Goal: Task Accomplishment & Management: Use online tool/utility

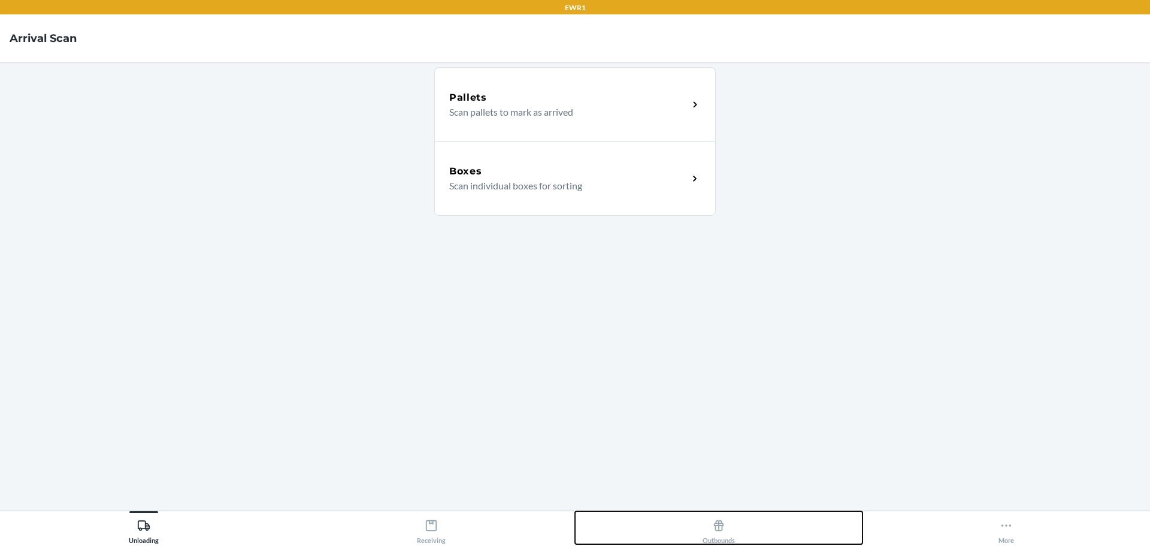
click at [725, 532] on div "Outbounds" at bounding box center [719, 529] width 32 height 30
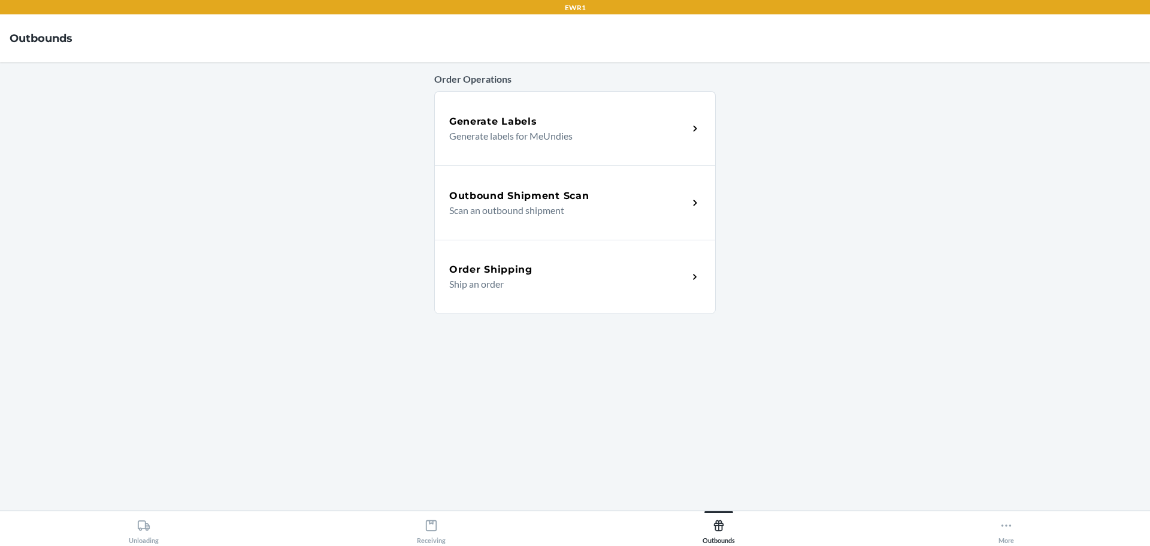
click at [664, 203] on p "Scan an outbound shipment" at bounding box center [563, 210] width 229 height 14
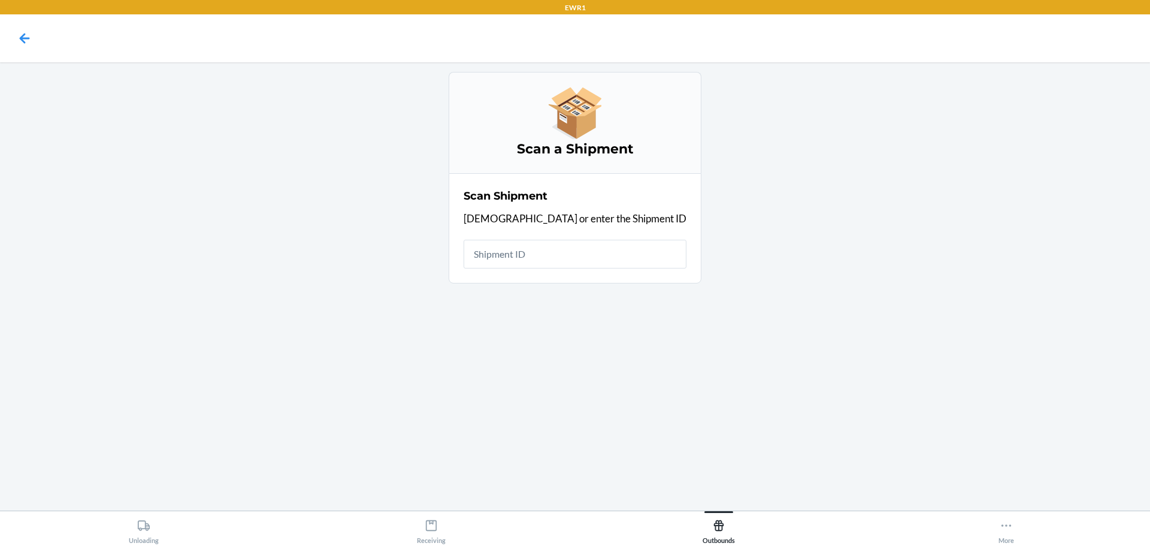
click at [597, 249] on input "text" at bounding box center [575, 254] width 223 height 29
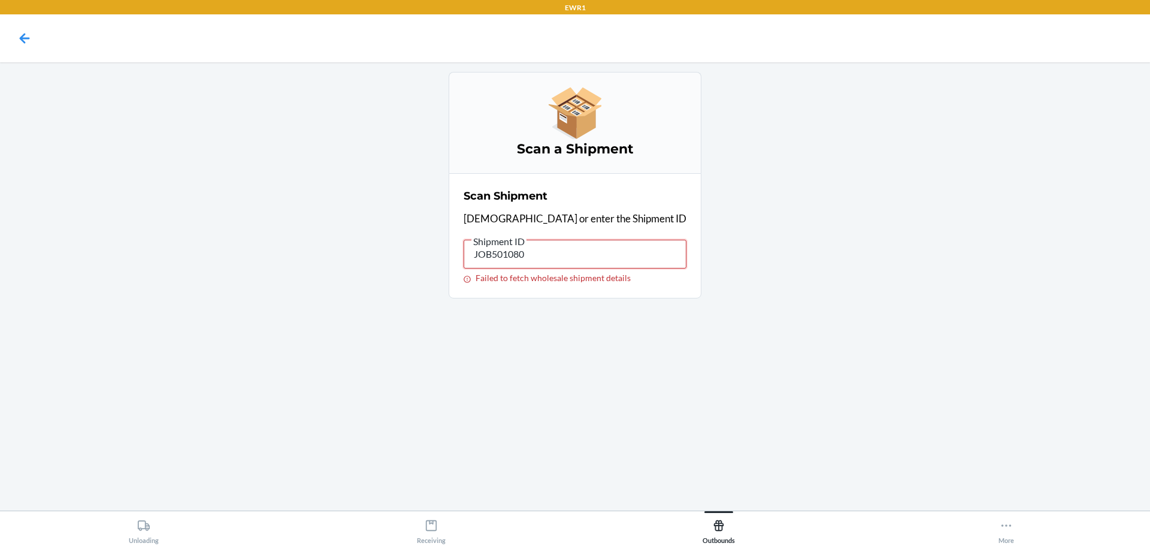
drag, startPoint x: 598, startPoint y: 249, endPoint x: 404, endPoint y: 283, distance: 197.2
click at [404, 283] on main "Scan a Shipment Scan Shipment Scan or enter the Shipment ID Shipment ID JOB5010…" at bounding box center [575, 286] width 1150 height 448
click at [26, 41] on icon at bounding box center [24, 38] width 20 height 20
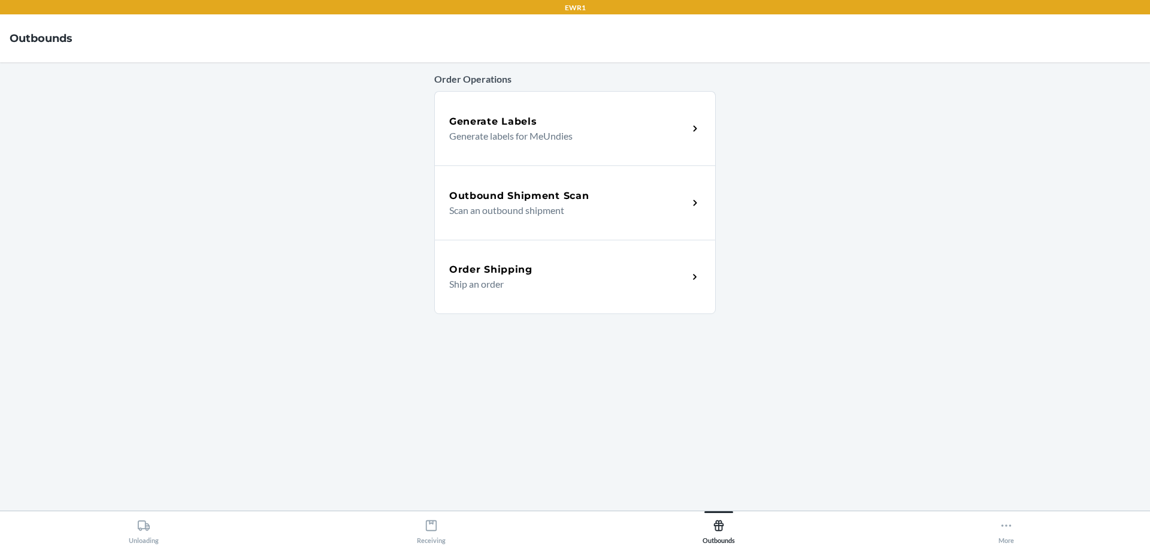
click at [596, 276] on div "Order Shipping" at bounding box center [568, 269] width 239 height 14
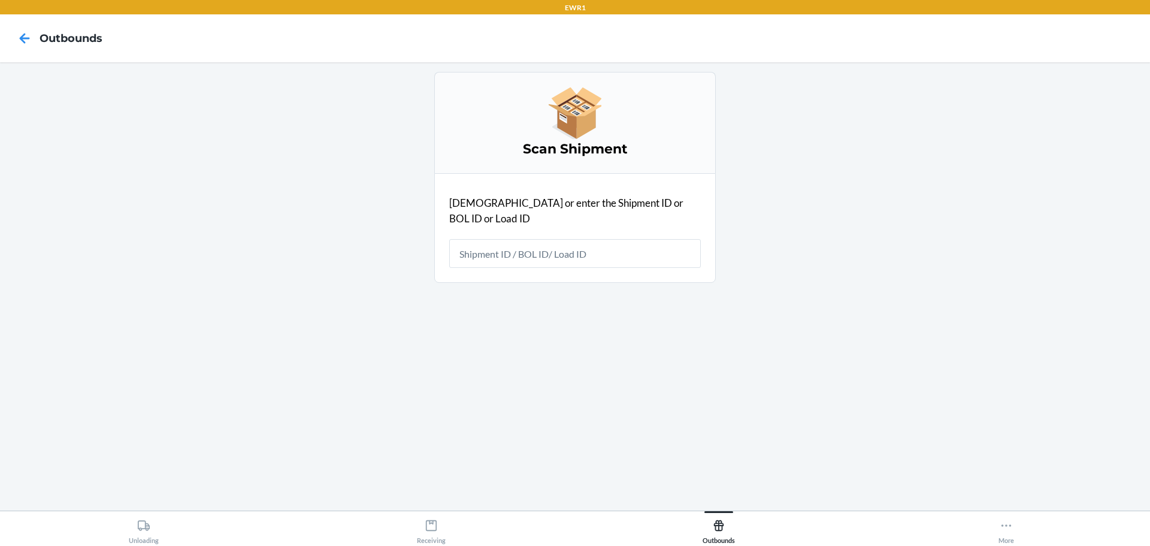
click at [597, 239] on input "text" at bounding box center [575, 253] width 252 height 29
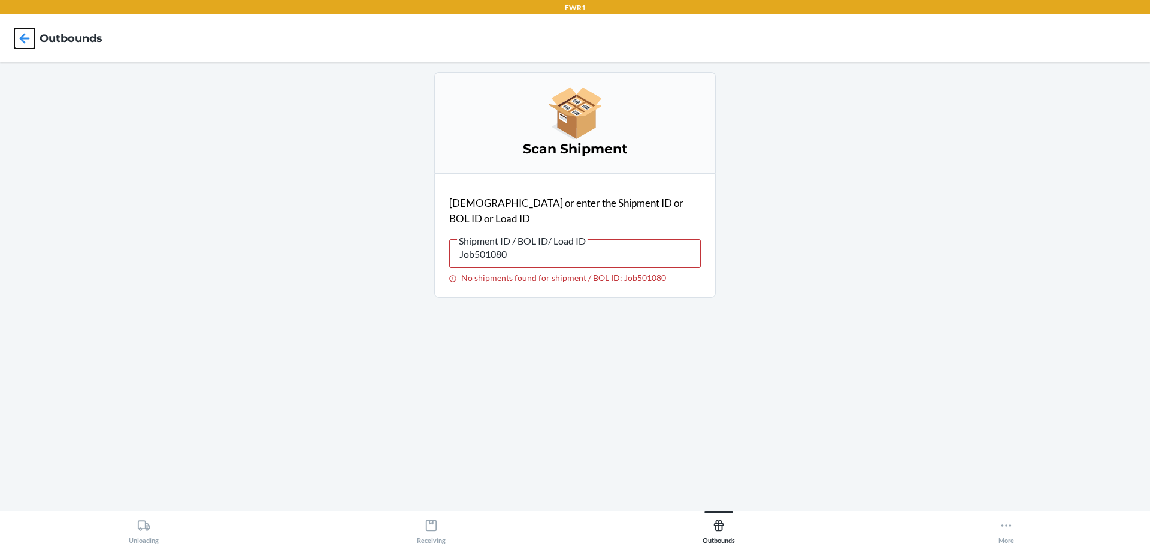
click at [24, 34] on icon at bounding box center [25, 38] width 10 height 10
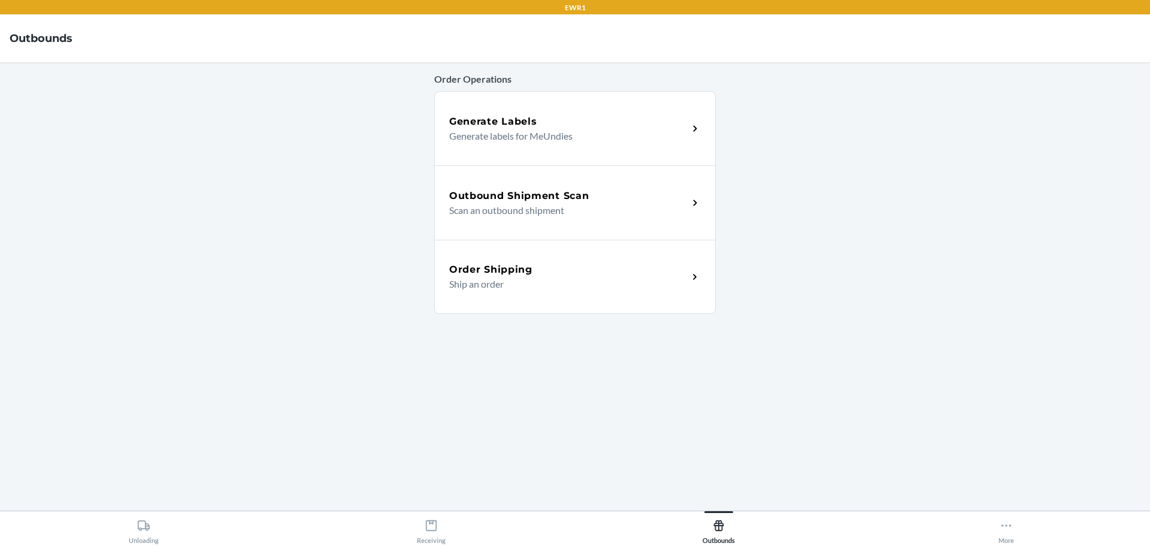
click at [636, 206] on p "Scan an outbound shipment" at bounding box center [563, 210] width 229 height 14
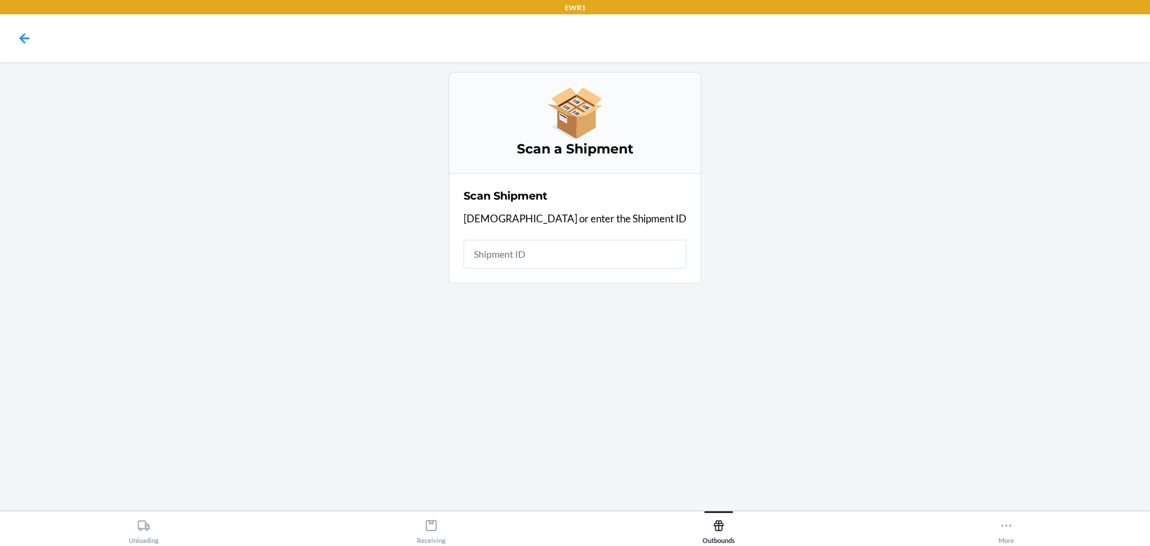
click at [526, 257] on input "text" at bounding box center [575, 254] width 223 height 29
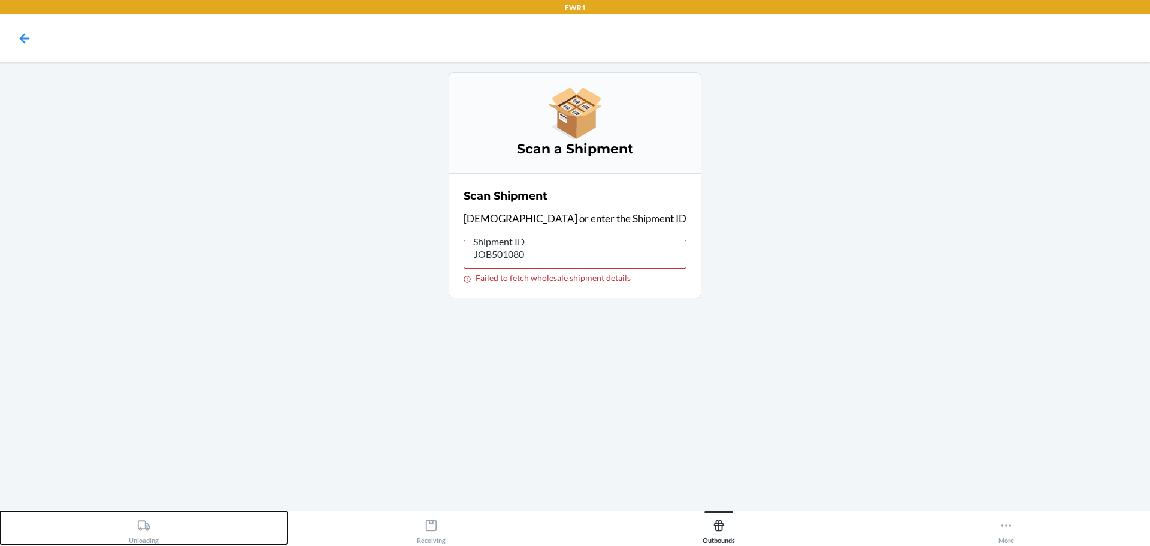
click at [155, 535] on div "Unloading" at bounding box center [144, 529] width 30 height 30
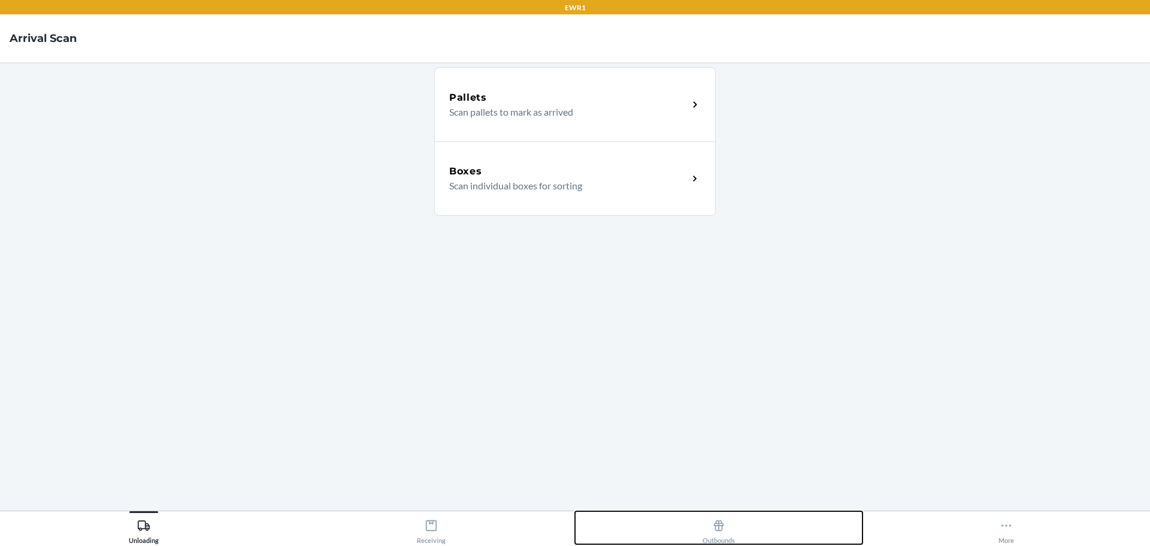
click at [727, 534] on div "Outbounds" at bounding box center [719, 529] width 32 height 30
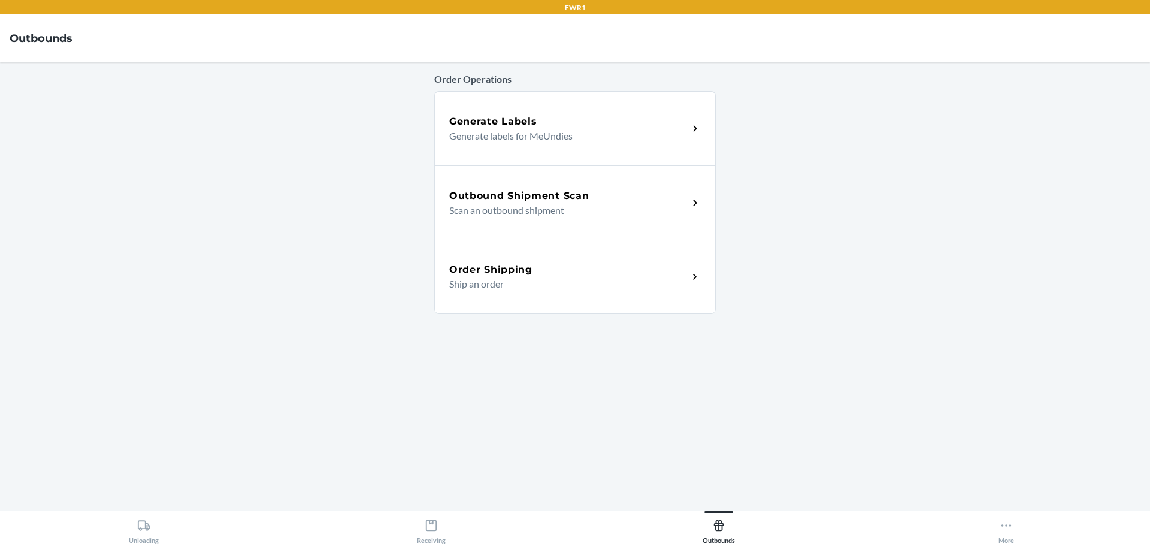
click at [541, 213] on p "Scan an outbound shipment" at bounding box center [563, 210] width 229 height 14
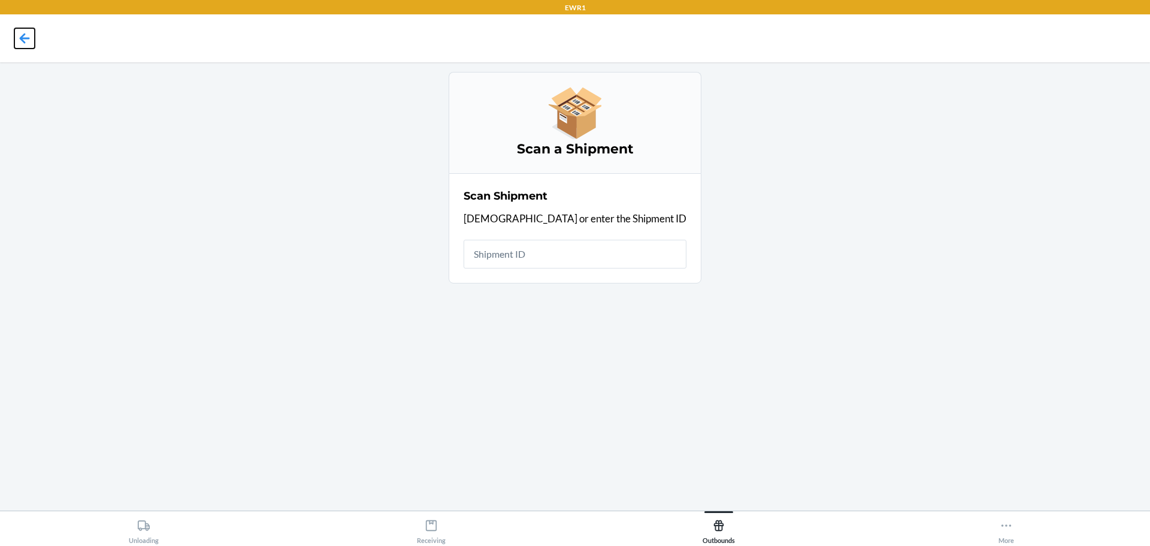
click at [22, 41] on icon at bounding box center [25, 38] width 10 height 10
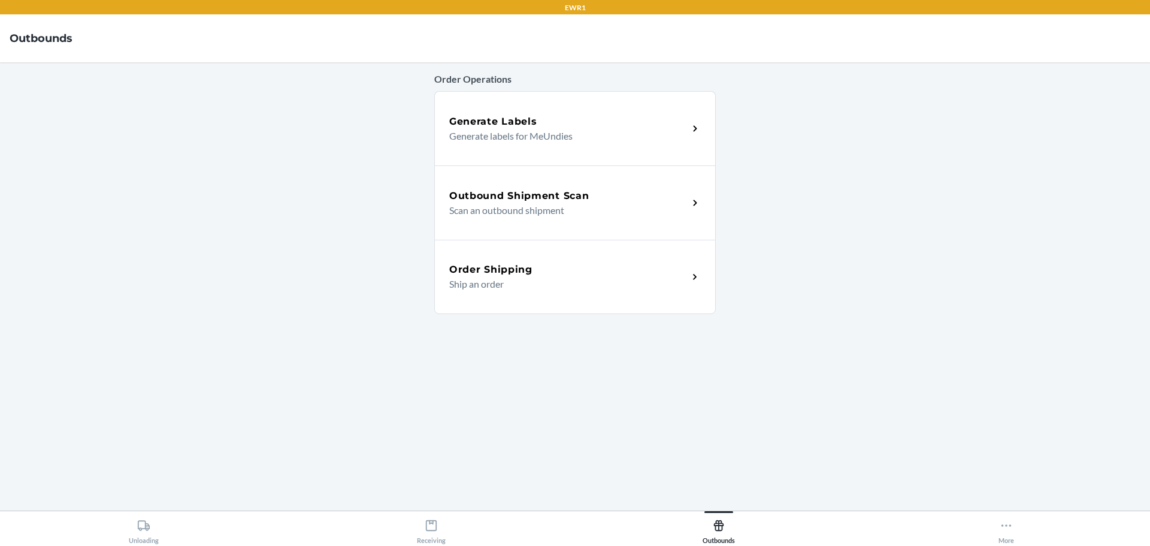
click at [515, 210] on p "Scan an outbound shipment" at bounding box center [563, 210] width 229 height 14
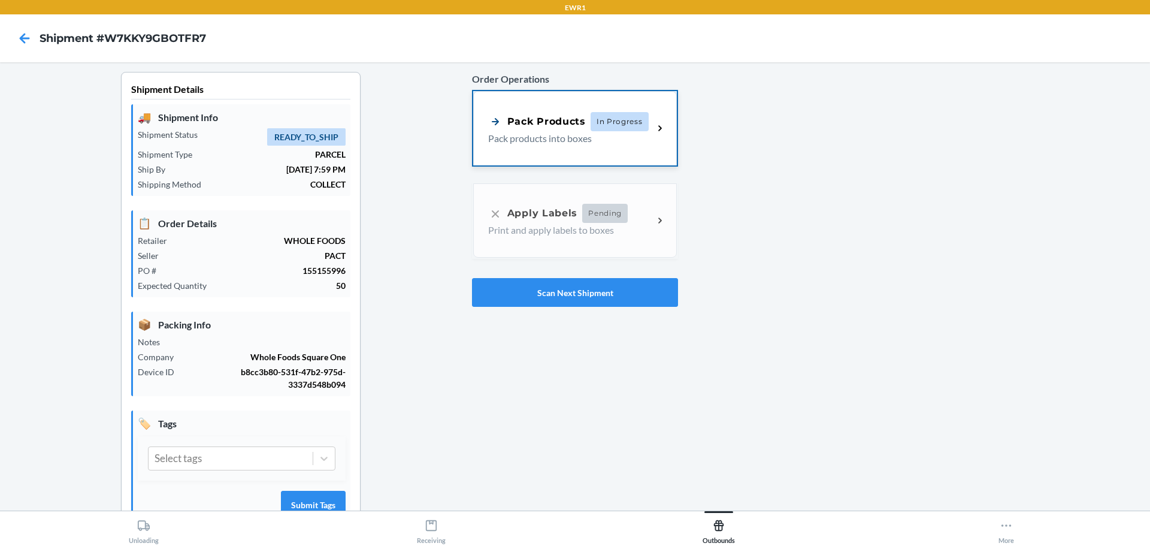
click at [554, 133] on p "Pack products into boxes" at bounding box center [566, 138] width 156 height 14
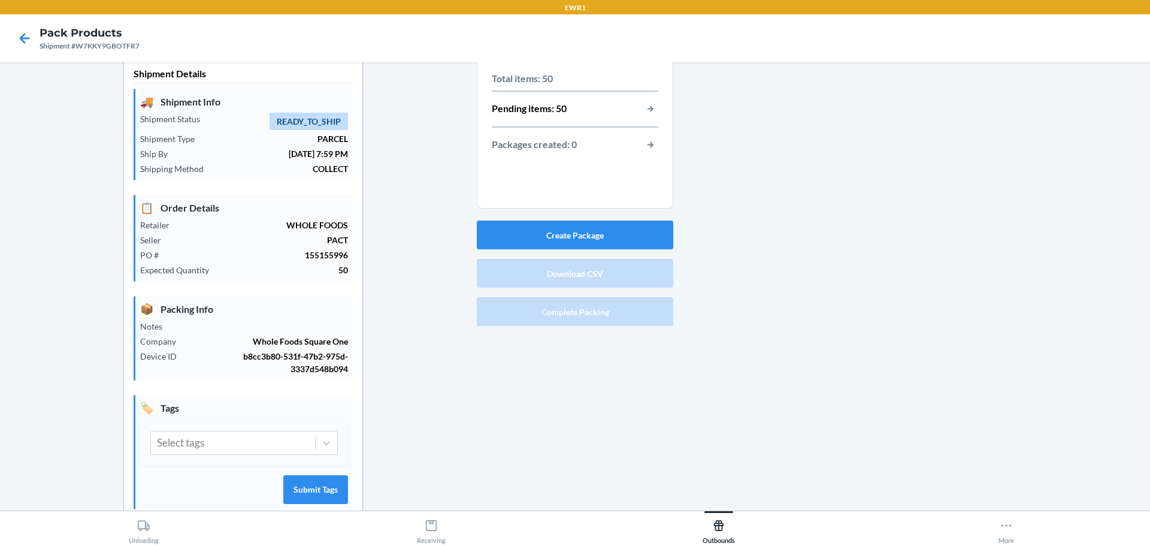
scroll to position [44, 0]
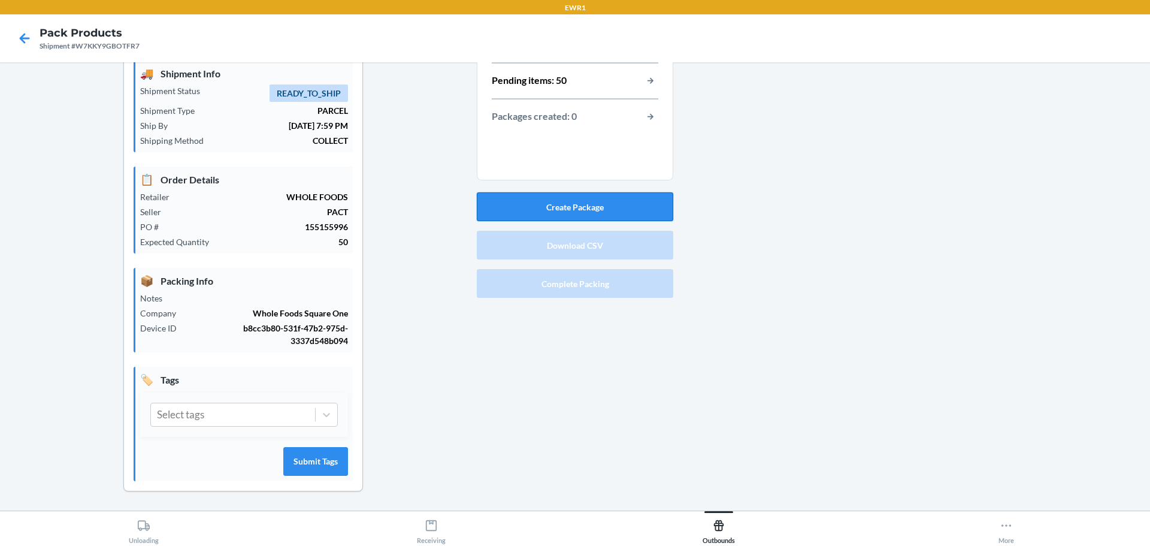
click at [579, 199] on button "Create Package" at bounding box center [575, 206] width 197 height 29
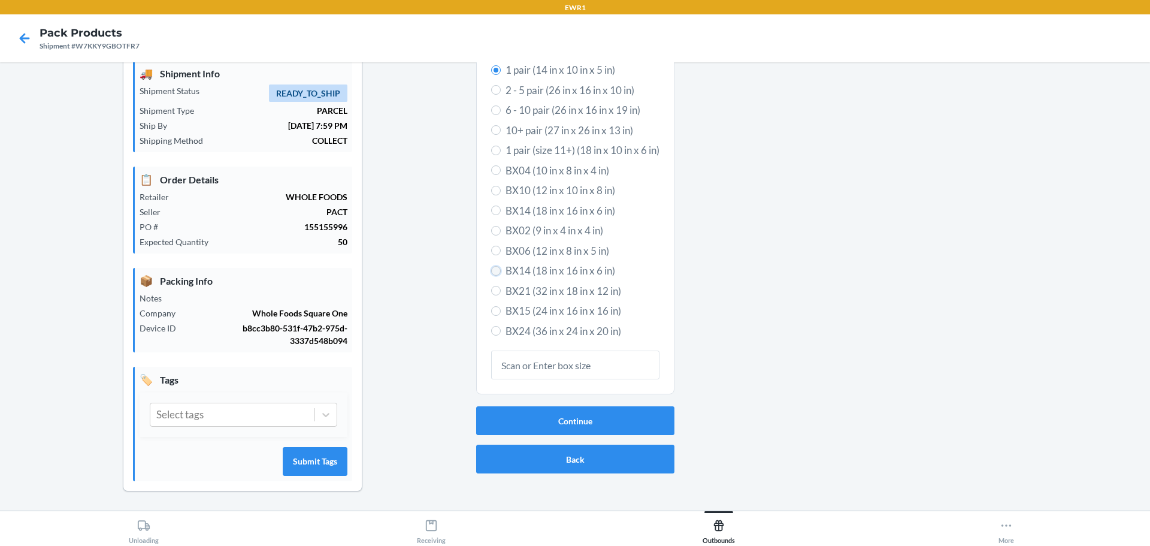
click at [491, 271] on input "BX14 (18 in x 16 in x 6 in)" at bounding box center [496, 271] width 10 height 10
radio input "true"
radio input "false"
click at [600, 416] on button "Continue" at bounding box center [575, 420] width 198 height 29
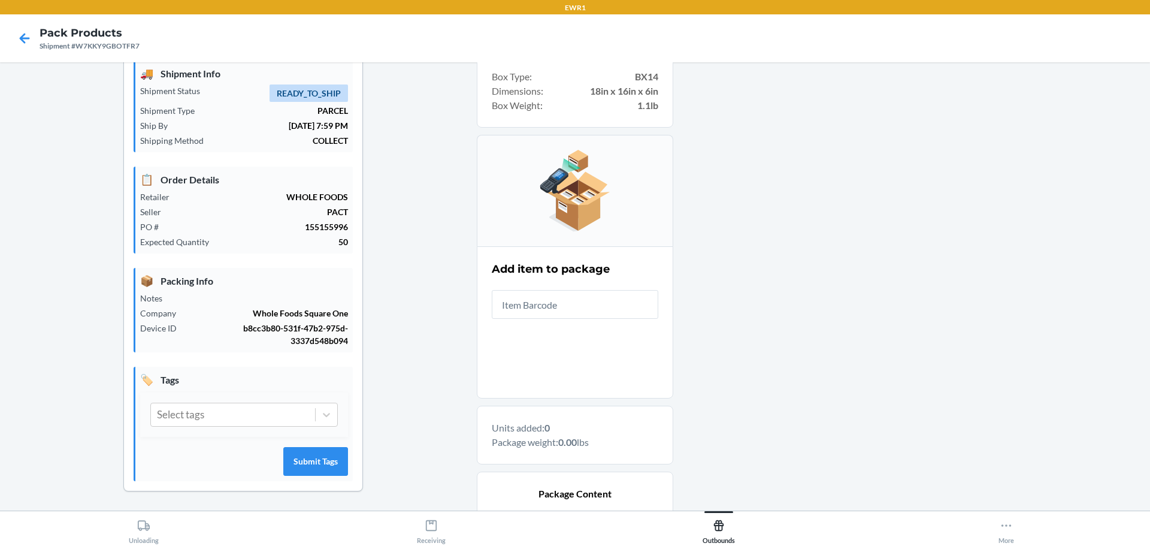
click at [543, 304] on input "text" at bounding box center [575, 304] width 167 height 29
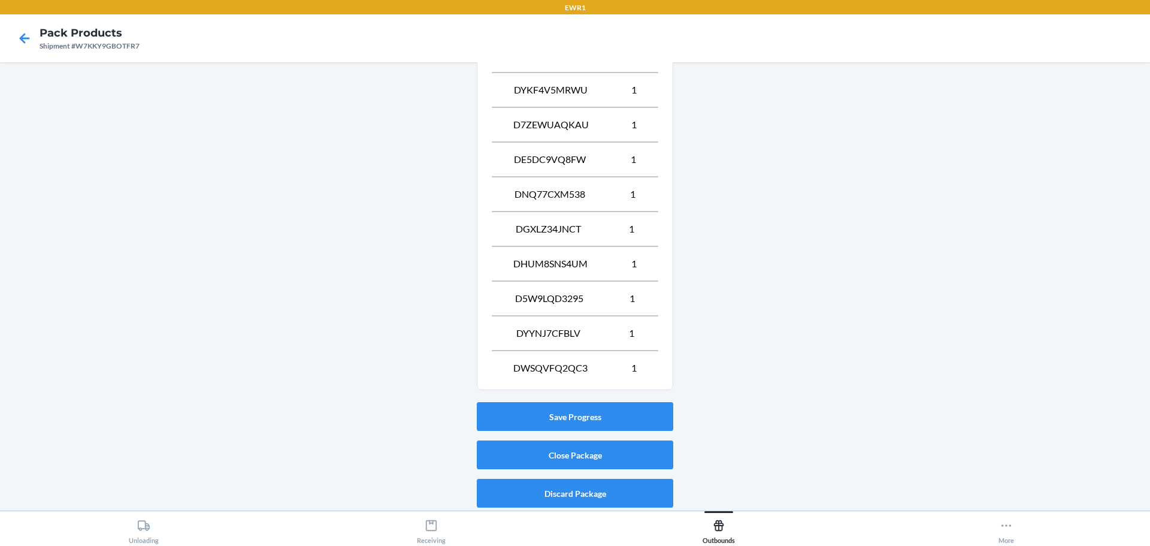
scroll to position [554, 0]
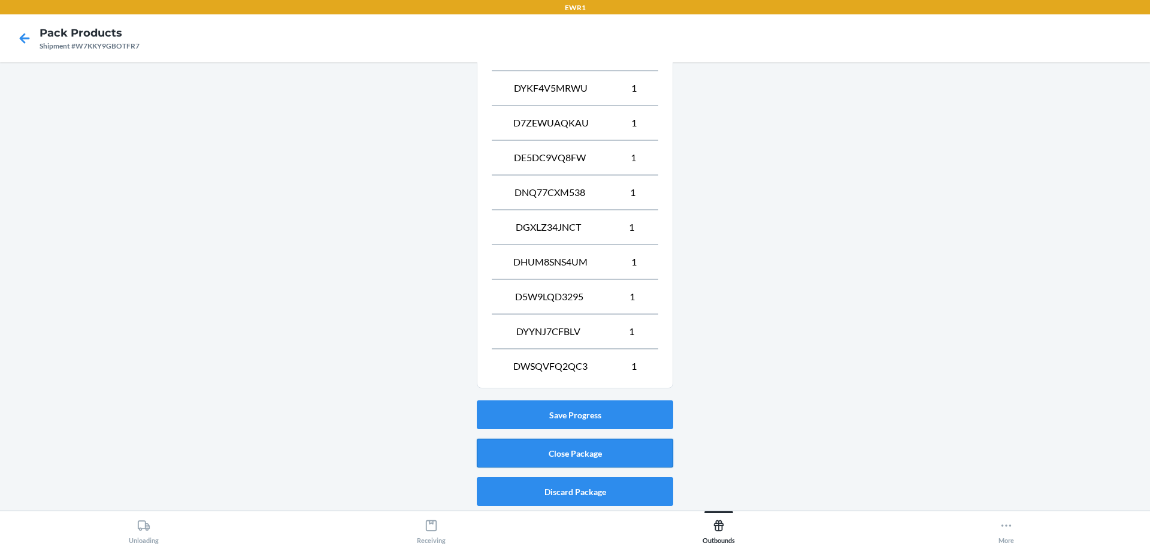
click at [570, 457] on button "Close Package" at bounding box center [575, 453] width 197 height 29
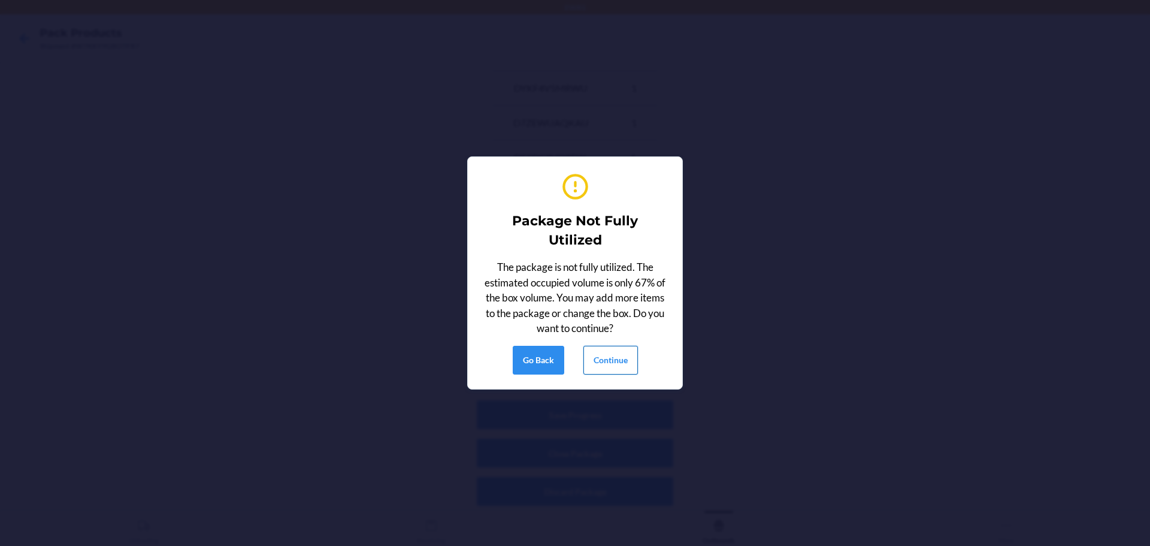
click at [620, 364] on button "Continue" at bounding box center [611, 360] width 55 height 29
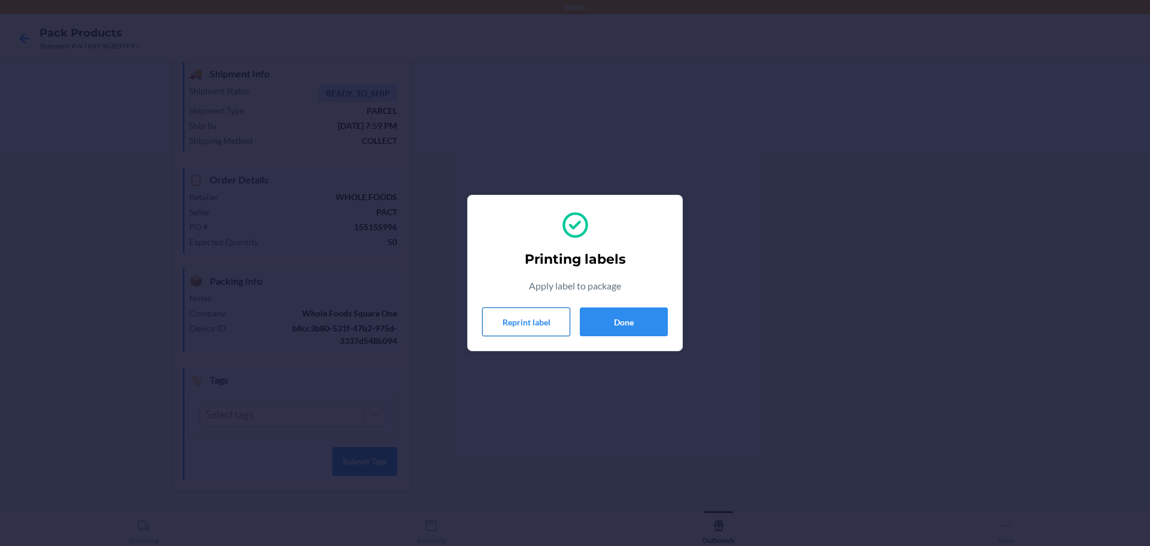
click at [503, 324] on button "Reprint label" at bounding box center [526, 321] width 88 height 29
click at [638, 341] on section "Printing labels Apply label to package Reprint label Done" at bounding box center [575, 273] width 216 height 156
click at [638, 332] on button "Done" at bounding box center [624, 321] width 88 height 29
click at [575, 318] on div "Printing labels Apply label to package Reprint label Done" at bounding box center [575, 269] width 0 height 482
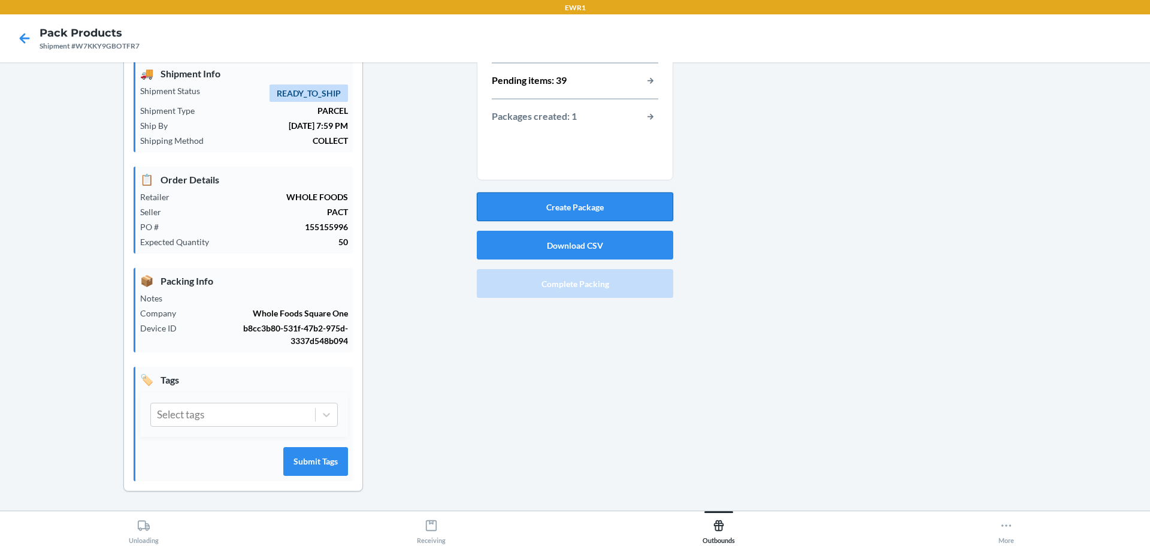
click at [595, 201] on button "Create Package" at bounding box center [575, 206] width 197 height 29
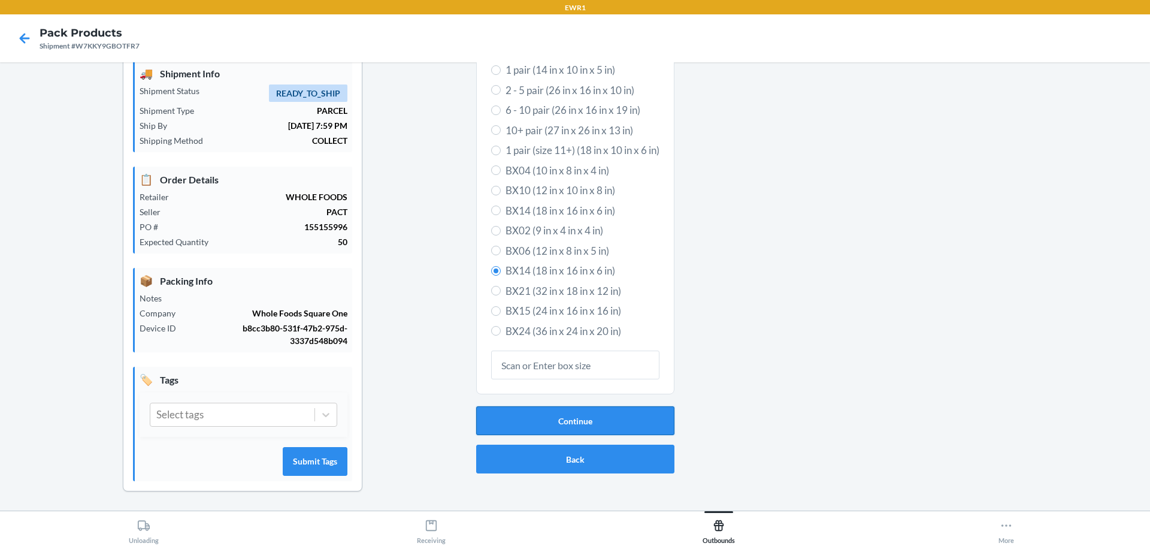
click at [549, 418] on button "Continue" at bounding box center [575, 420] width 198 height 29
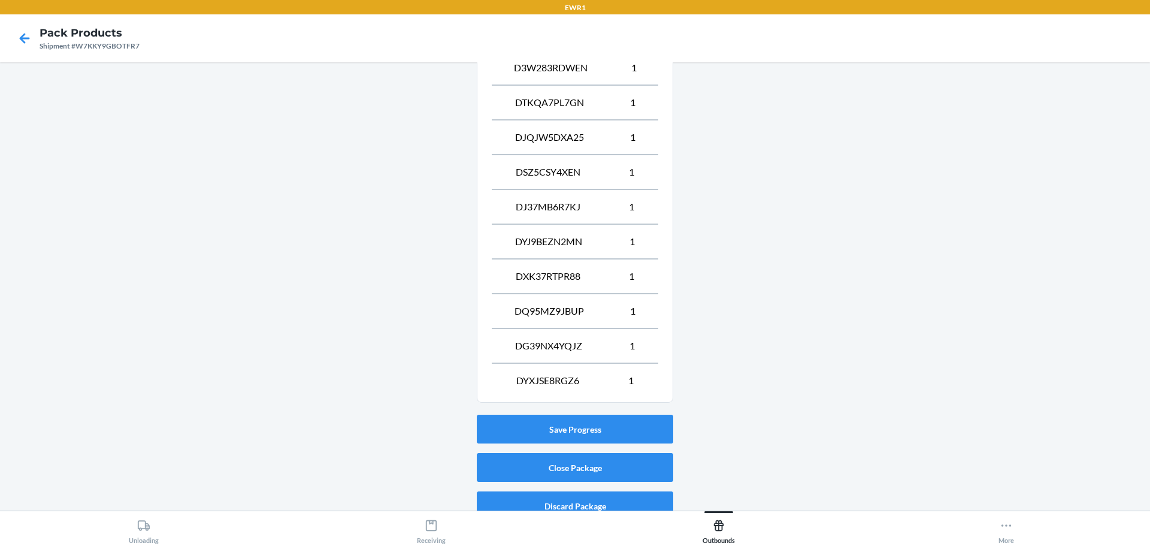
scroll to position [623, 0]
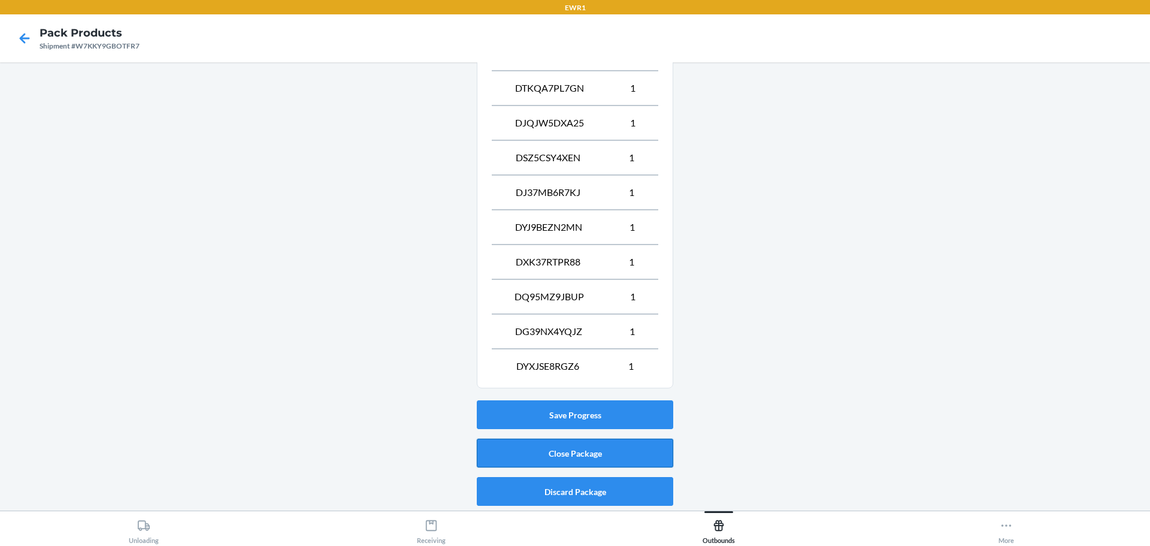
click at [587, 456] on button "Close Package" at bounding box center [575, 453] width 197 height 29
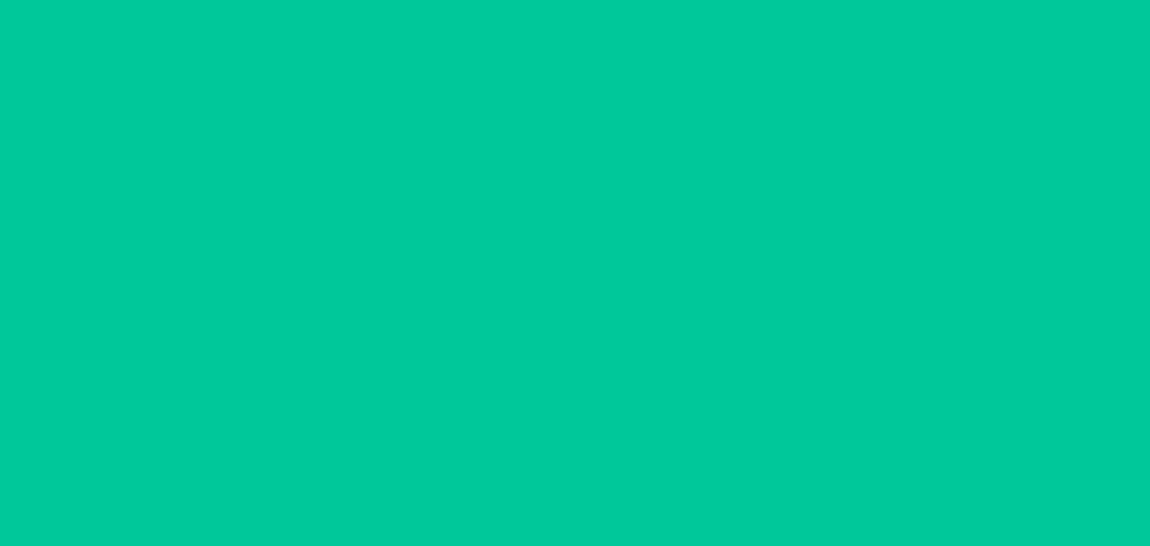
scroll to position [44, 0]
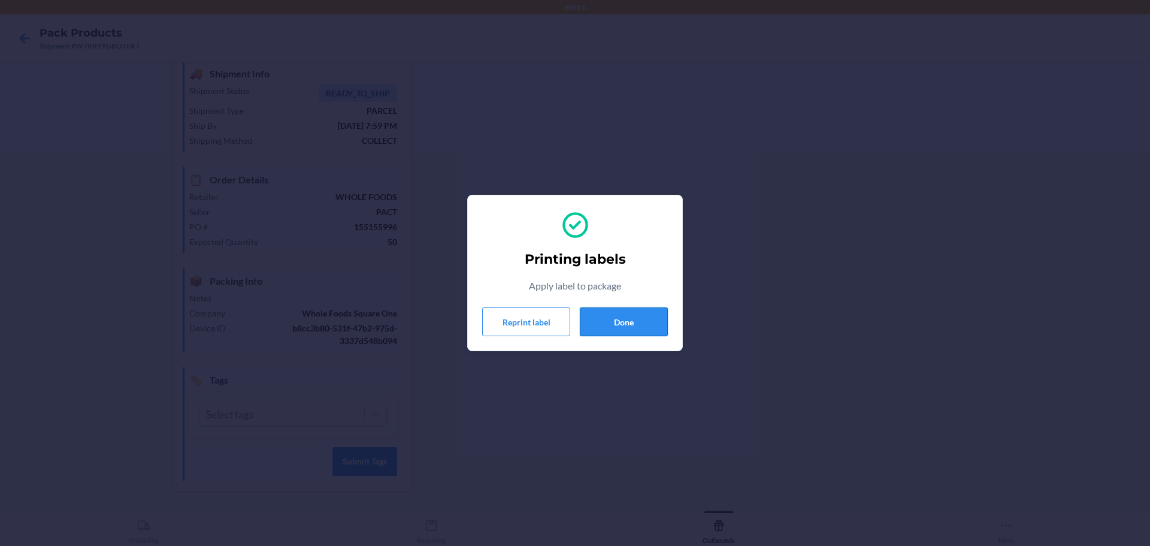
click at [613, 331] on button "Done" at bounding box center [624, 321] width 88 height 29
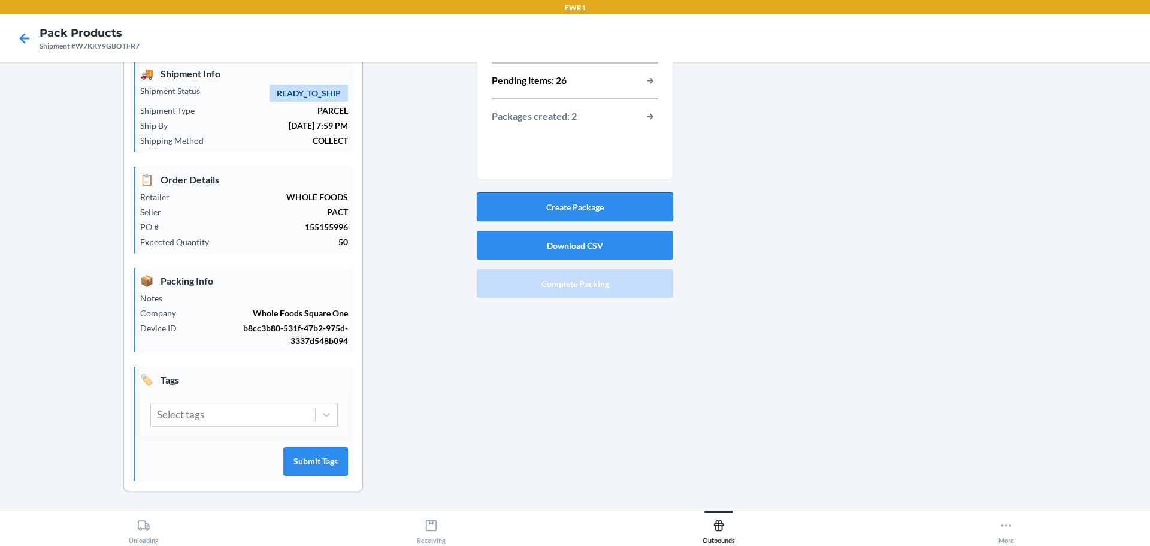
click at [603, 213] on button "Create Package" at bounding box center [575, 206] width 197 height 29
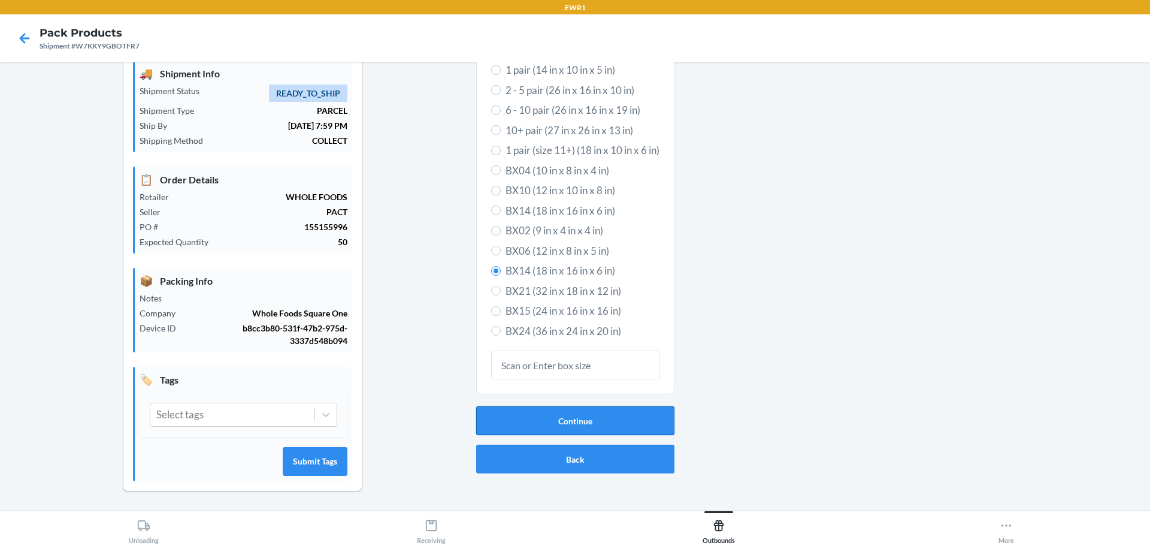
click at [576, 426] on button "Continue" at bounding box center [575, 420] width 198 height 29
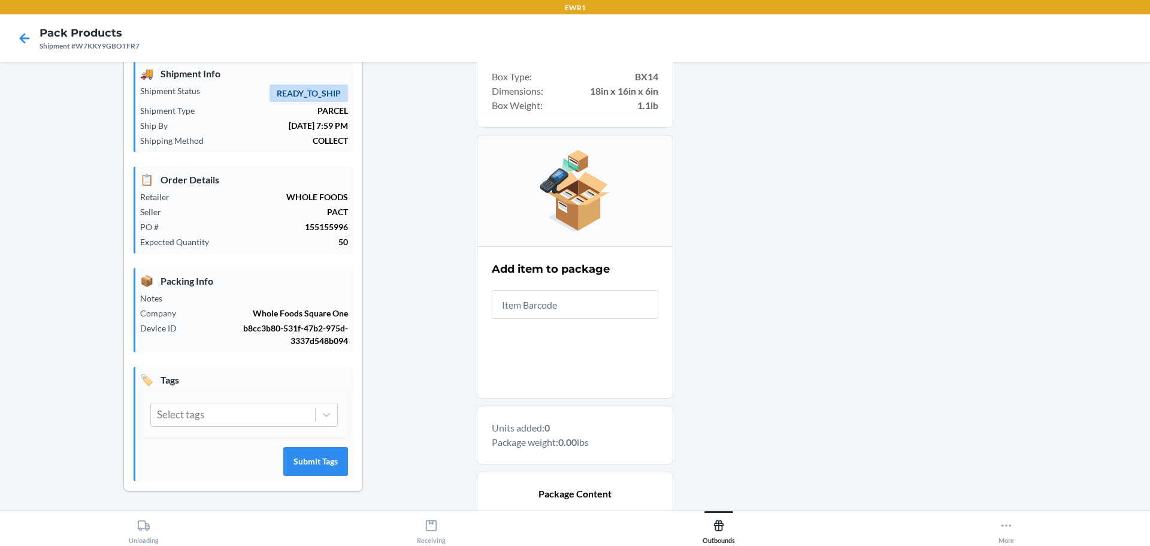
click at [531, 315] on input "text" at bounding box center [575, 304] width 167 height 29
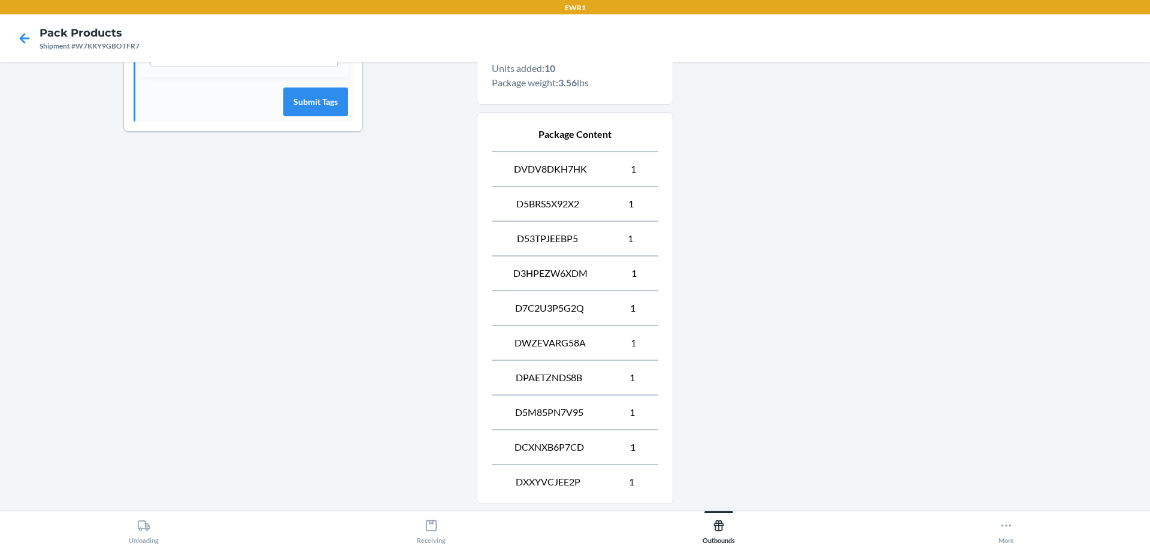
scroll to position [519, 0]
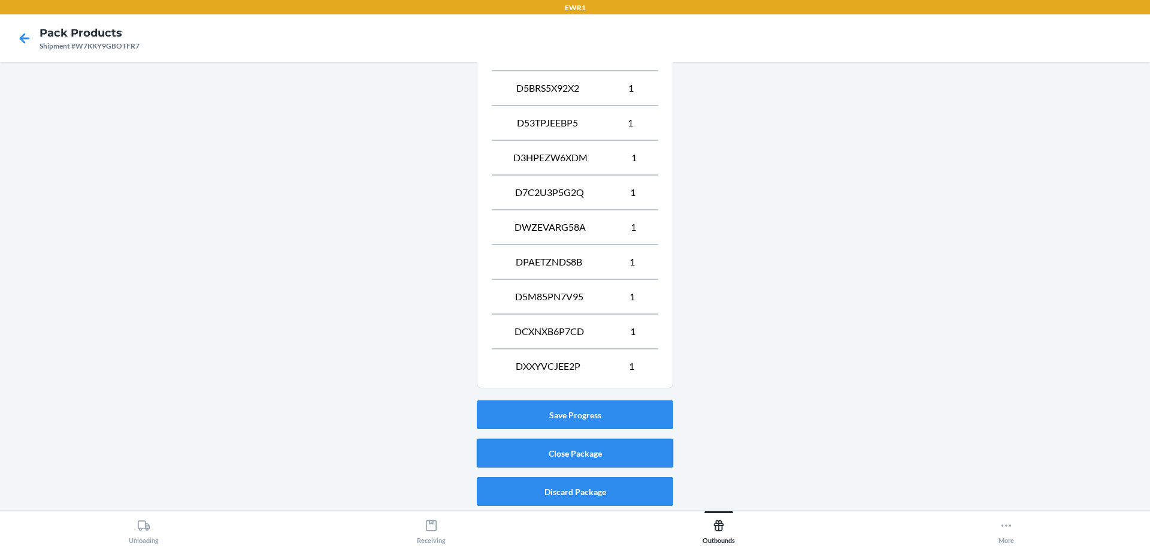
click at [590, 448] on button "Close Package" at bounding box center [575, 453] width 197 height 29
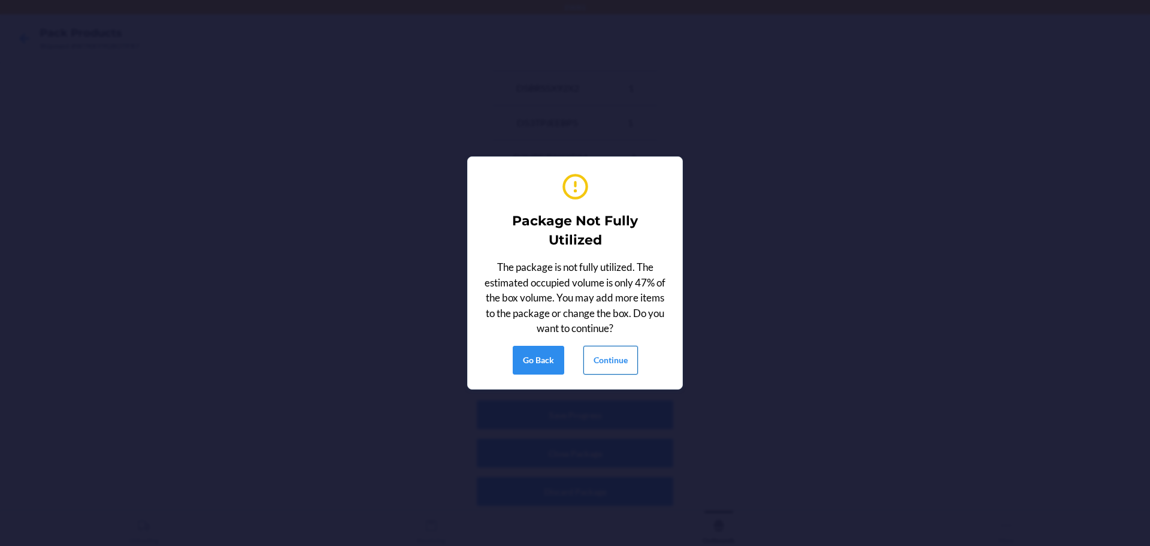
click at [592, 358] on button "Continue" at bounding box center [611, 360] width 55 height 29
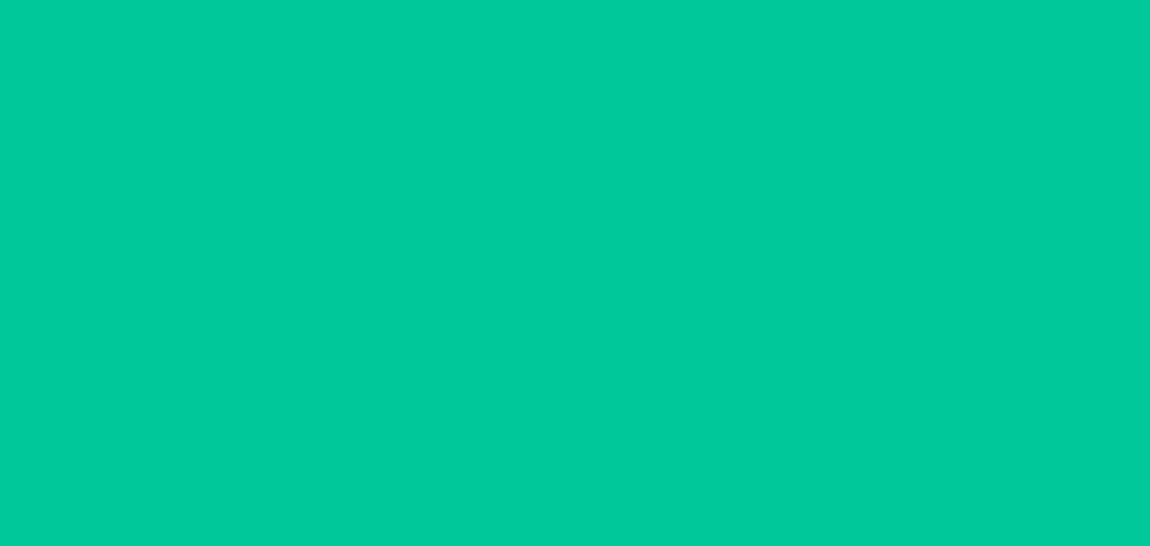
scroll to position [44, 0]
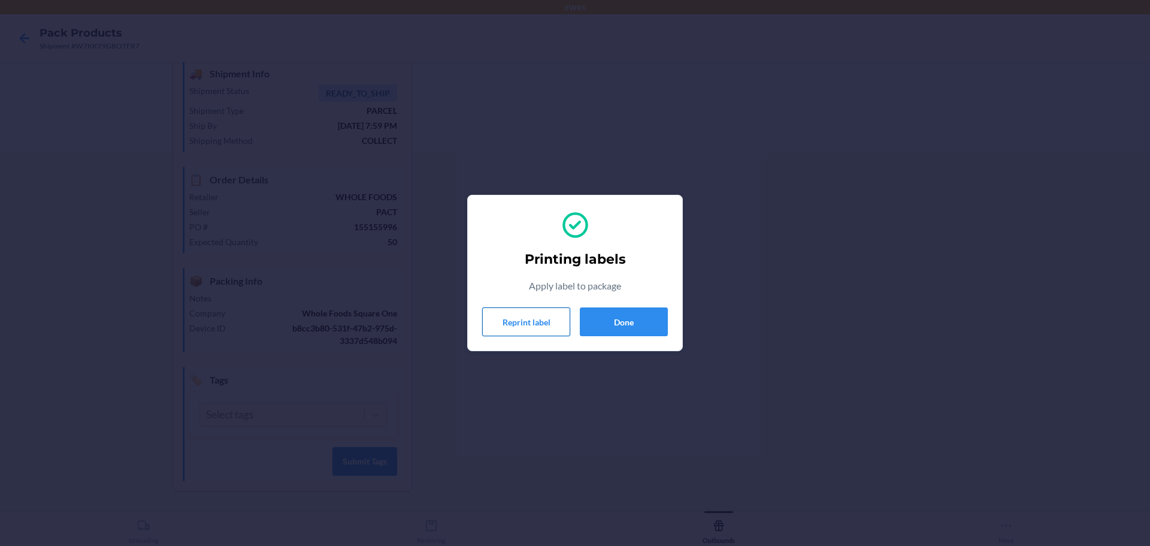
click at [514, 317] on button "Reprint label" at bounding box center [526, 321] width 88 height 29
click at [633, 327] on button "Done" at bounding box center [624, 321] width 88 height 29
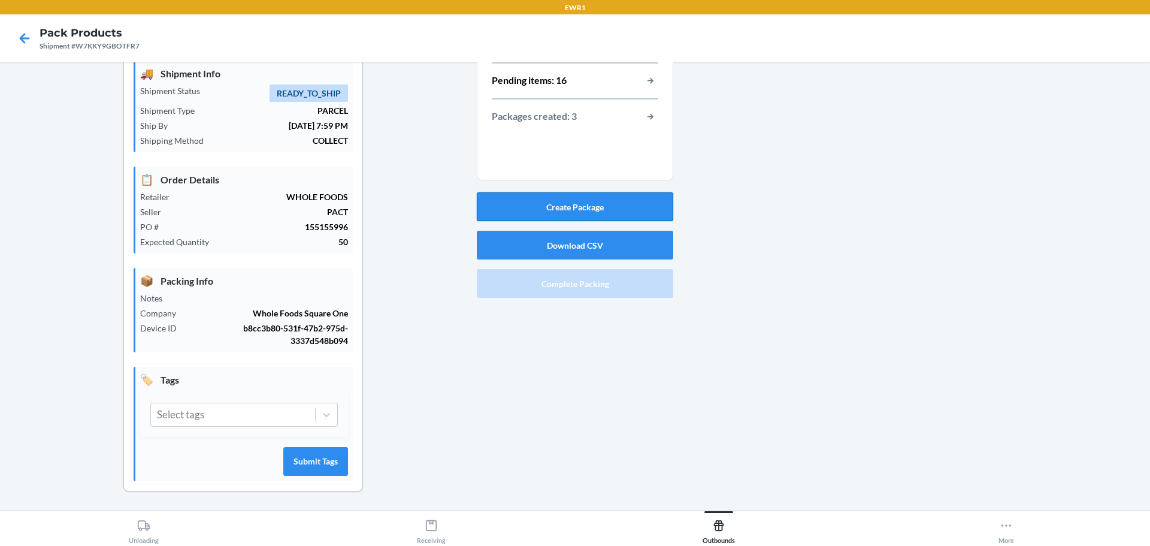
click at [522, 201] on button "Create Package" at bounding box center [575, 206] width 197 height 29
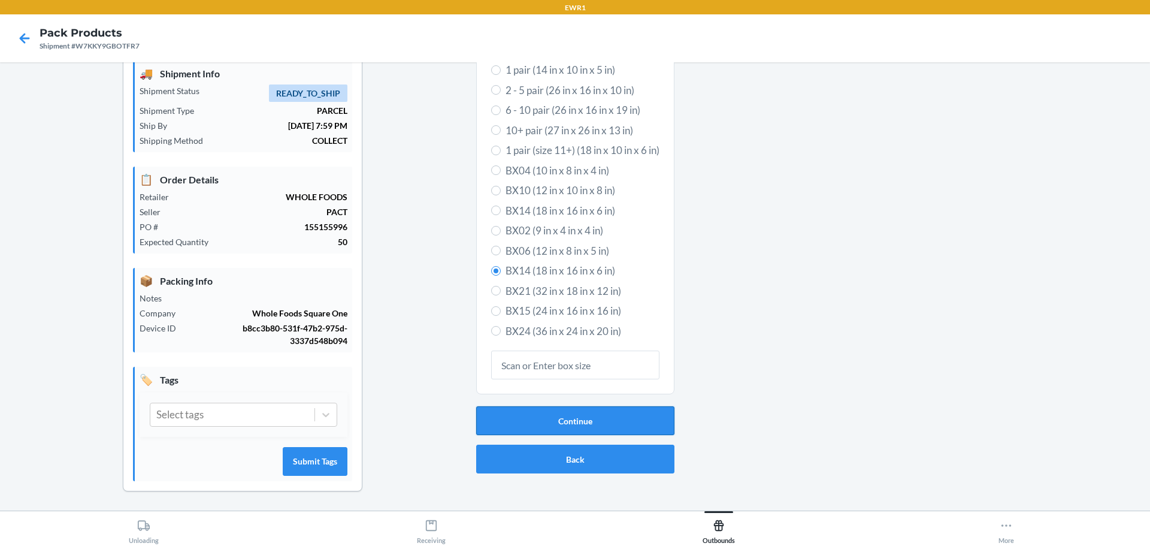
click at [516, 409] on button "Continue" at bounding box center [575, 420] width 198 height 29
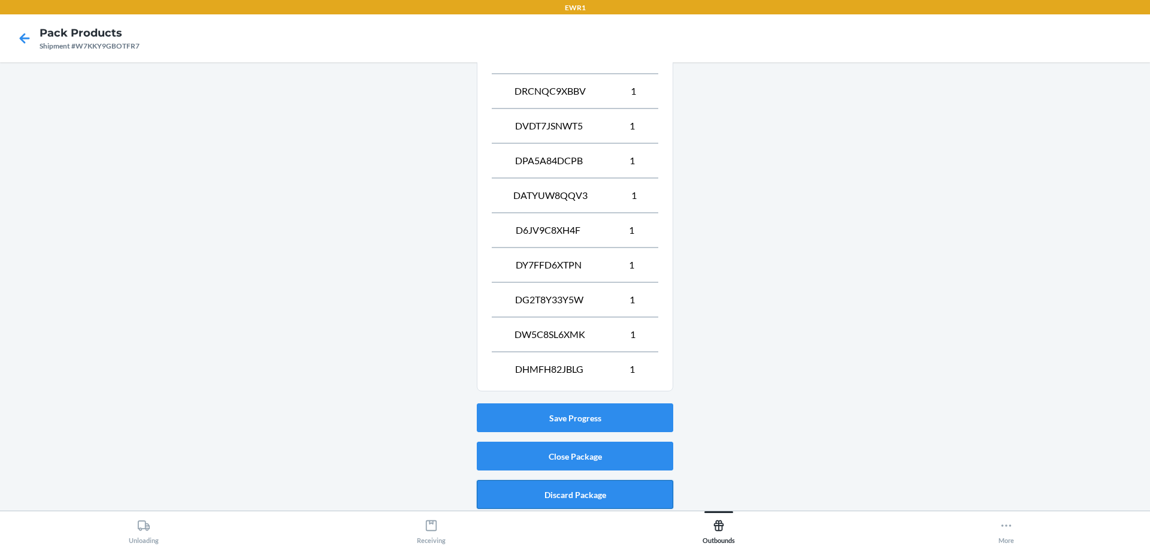
scroll to position [727, 0]
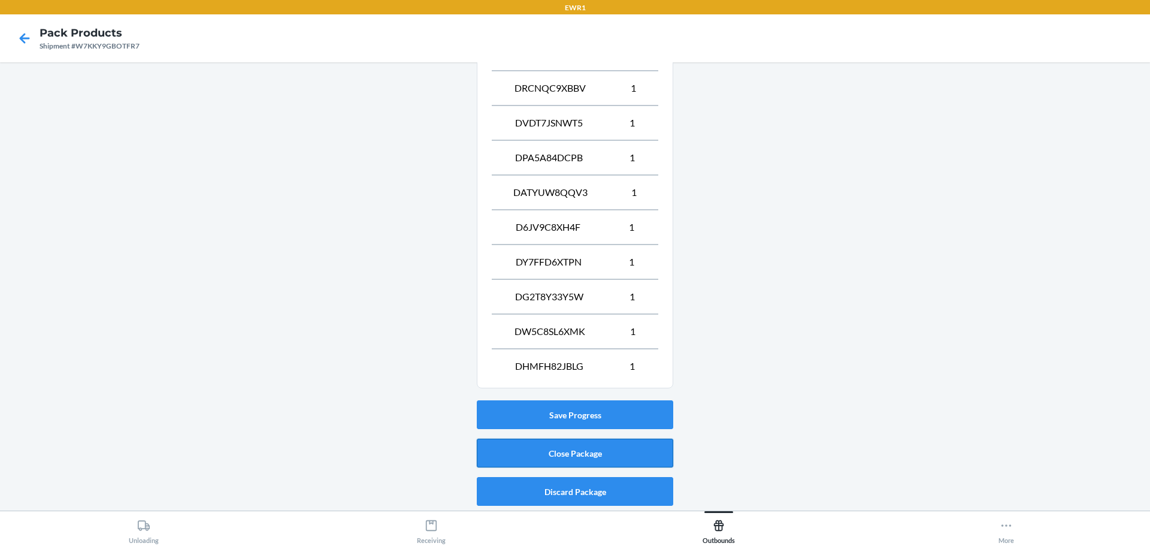
click at [592, 448] on button "Close Package" at bounding box center [575, 453] width 197 height 29
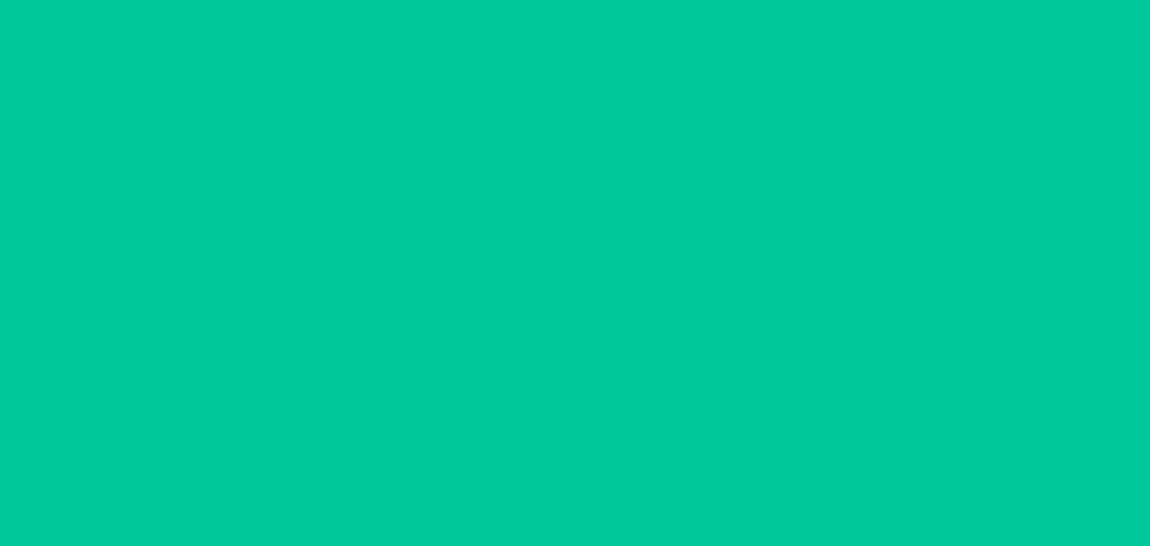
scroll to position [44, 0]
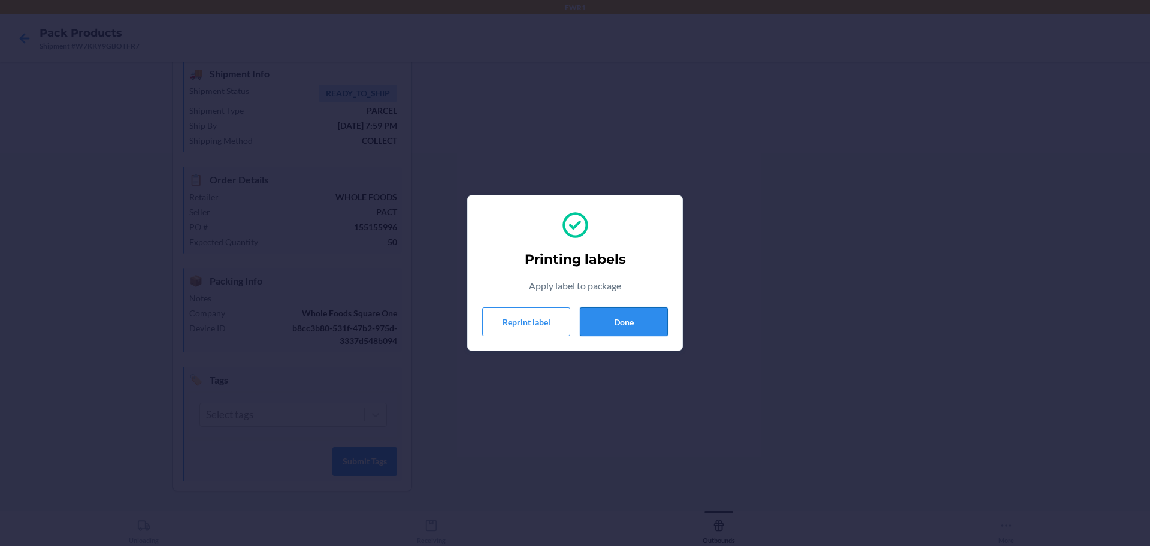
drag, startPoint x: 653, startPoint y: 315, endPoint x: 691, endPoint y: 336, distance: 43.2
click at [652, 315] on button "Done" at bounding box center [624, 321] width 88 height 29
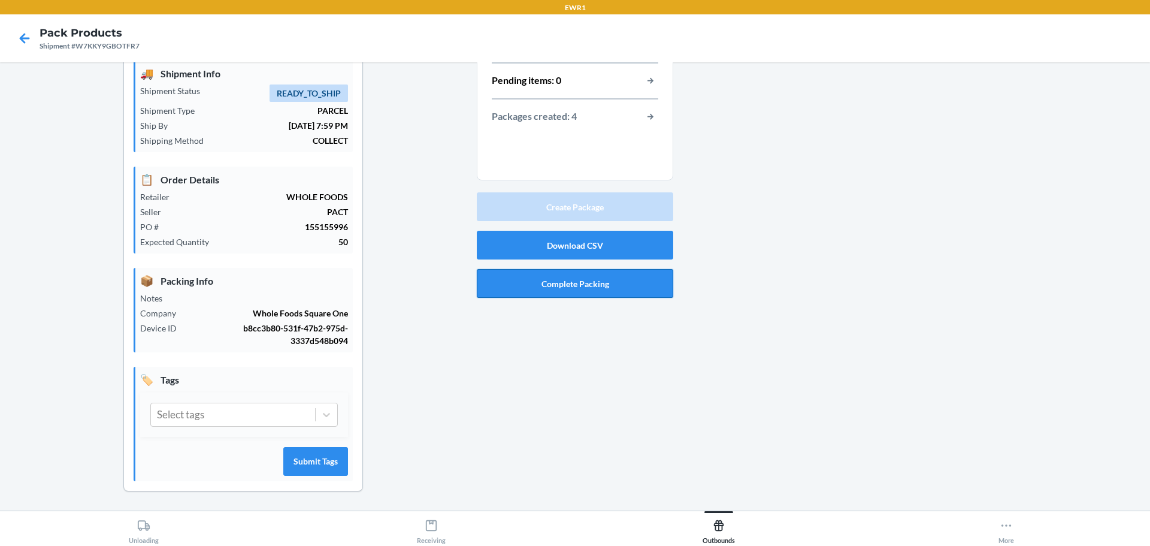
click at [578, 288] on button "Complete Packing" at bounding box center [575, 283] width 197 height 29
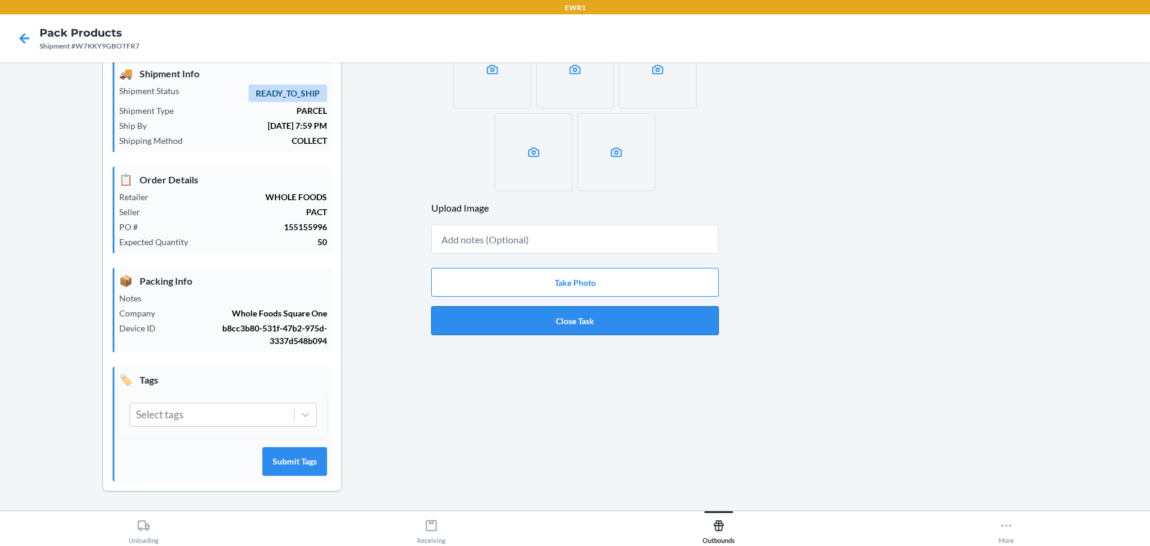
click at [563, 321] on button "Close Task" at bounding box center [575, 320] width 288 height 29
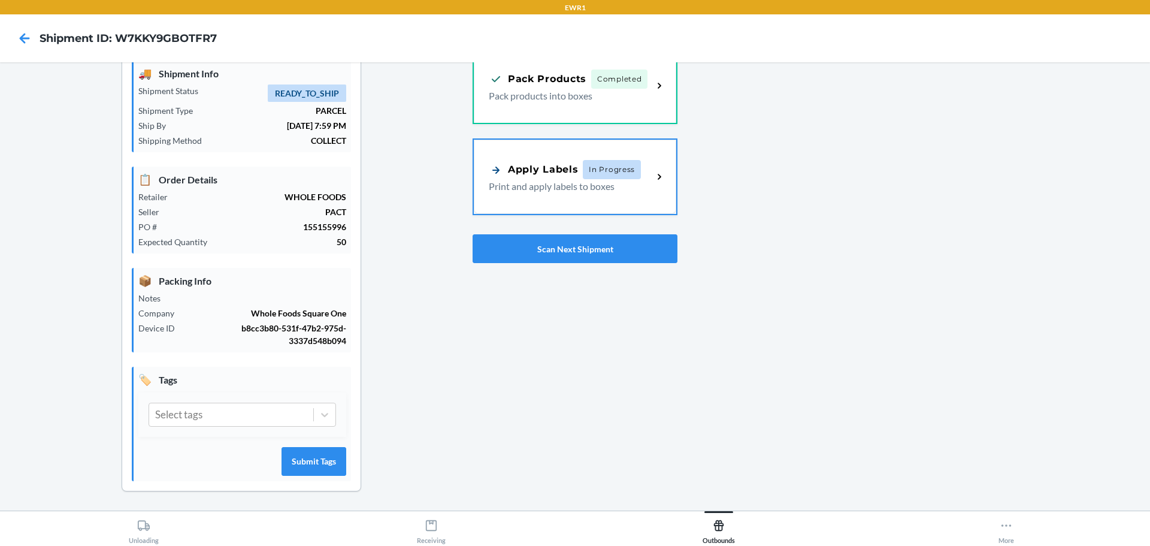
click at [543, 171] on div "Apply Labels" at bounding box center [533, 169] width 89 height 15
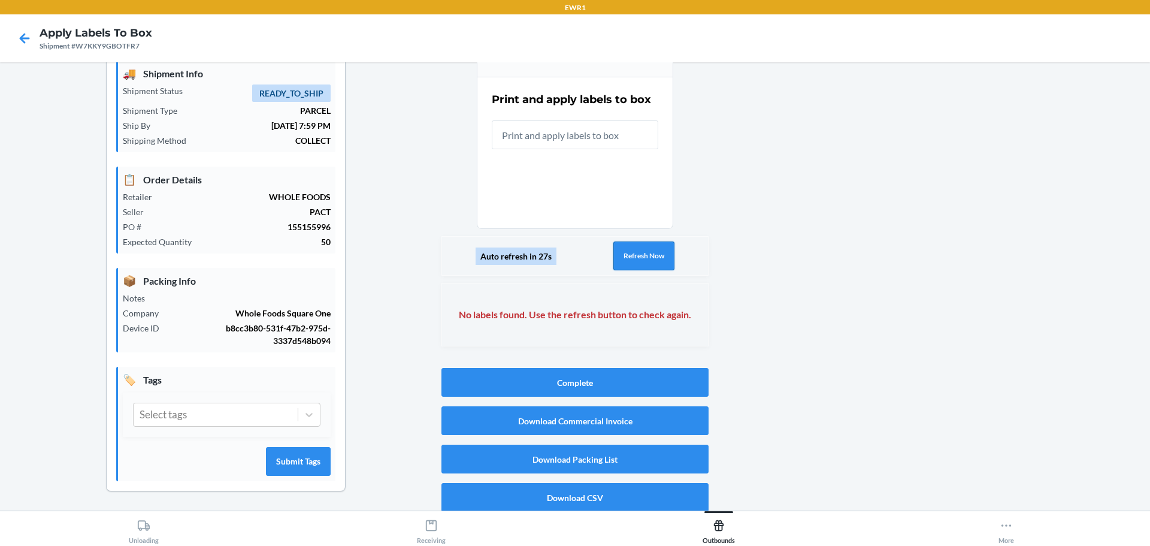
click at [659, 258] on button "Refresh Now" at bounding box center [644, 255] width 61 height 29
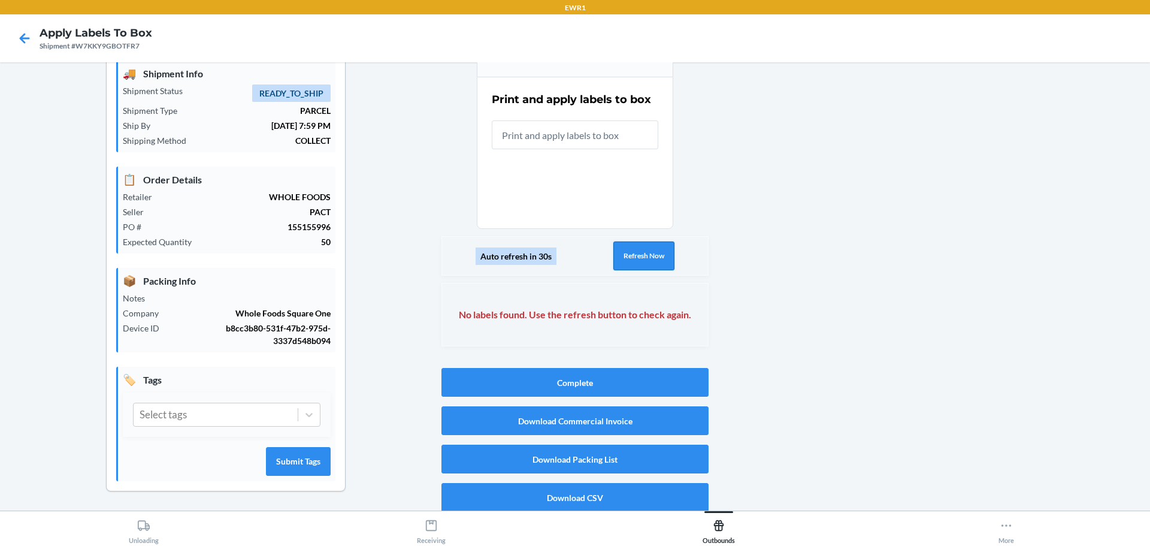
click at [659, 258] on button "Refresh Now" at bounding box center [644, 255] width 61 height 29
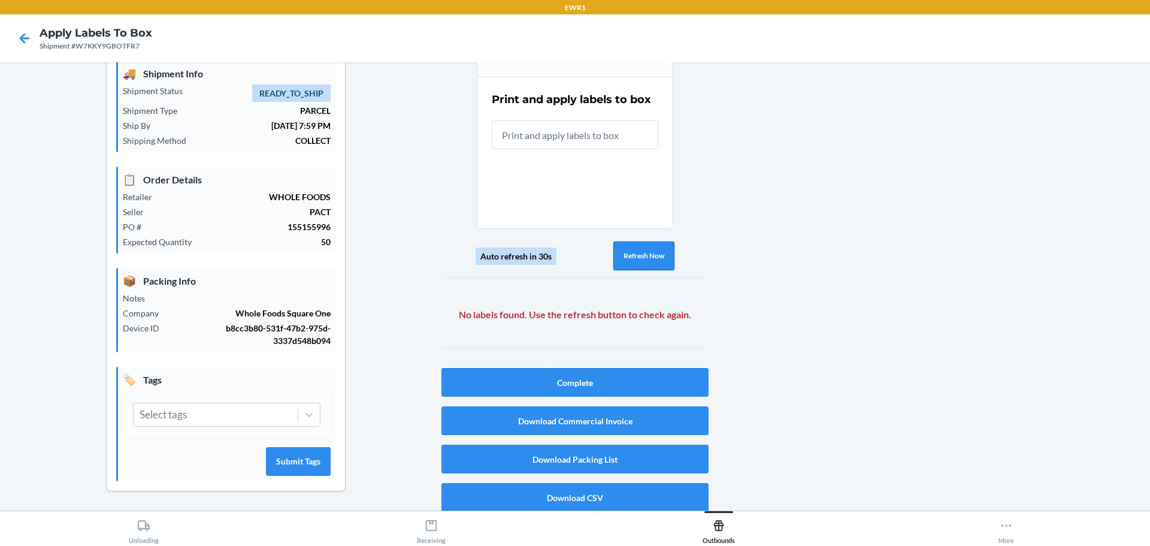
click at [659, 258] on button "Refresh Now" at bounding box center [644, 255] width 61 height 29
click at [642, 266] on button "Refresh Now" at bounding box center [644, 255] width 61 height 29
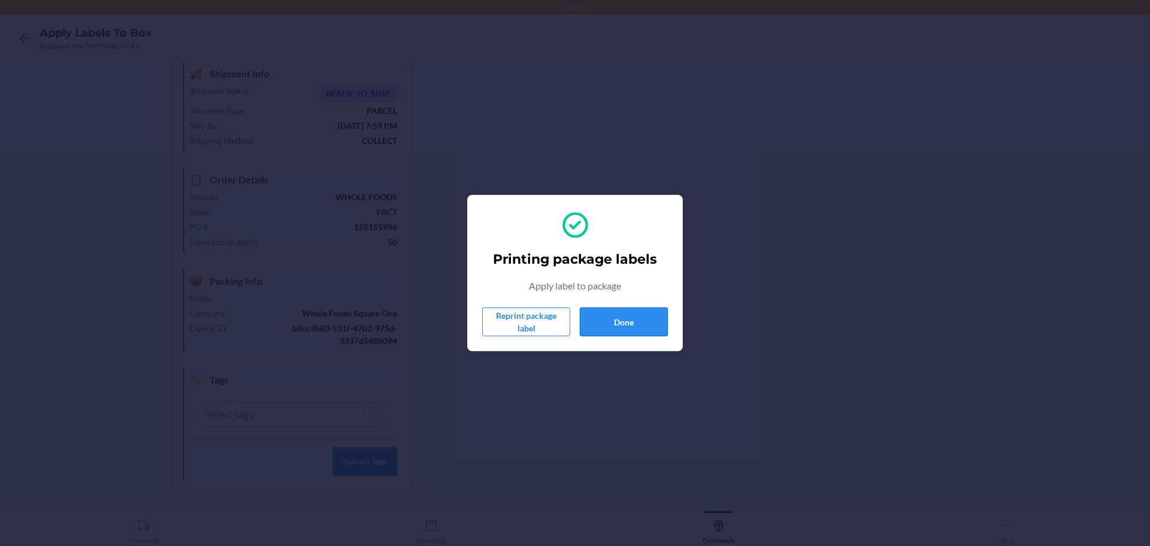
click at [608, 326] on button "Done" at bounding box center [624, 321] width 88 height 29
click at [613, 333] on button "Done" at bounding box center [624, 321] width 88 height 29
click at [604, 307] on button "Done" at bounding box center [624, 321] width 88 height 29
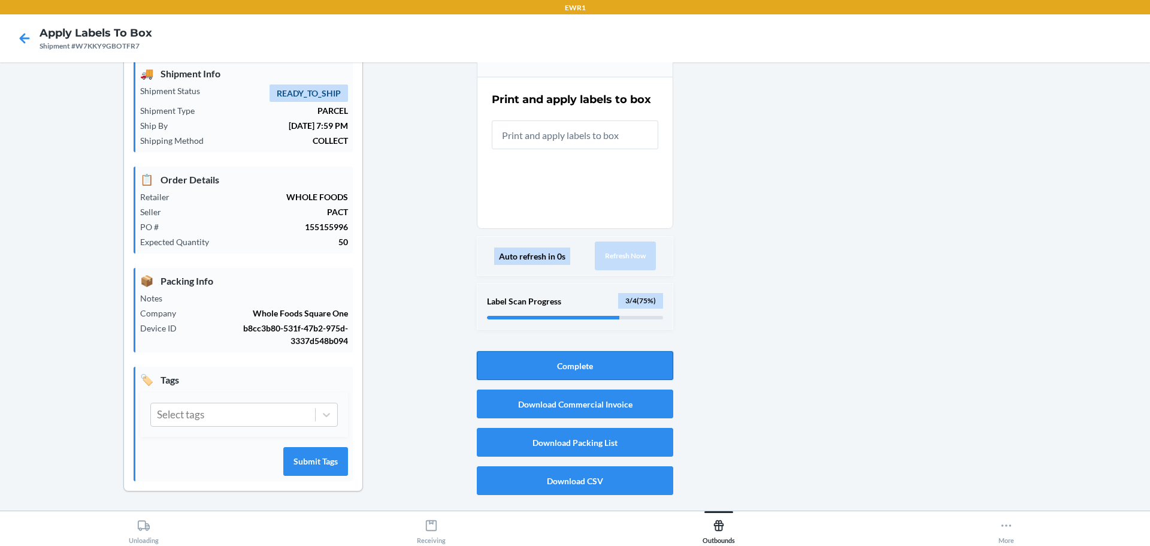
click at [648, 370] on button "Complete" at bounding box center [575, 365] width 197 height 29
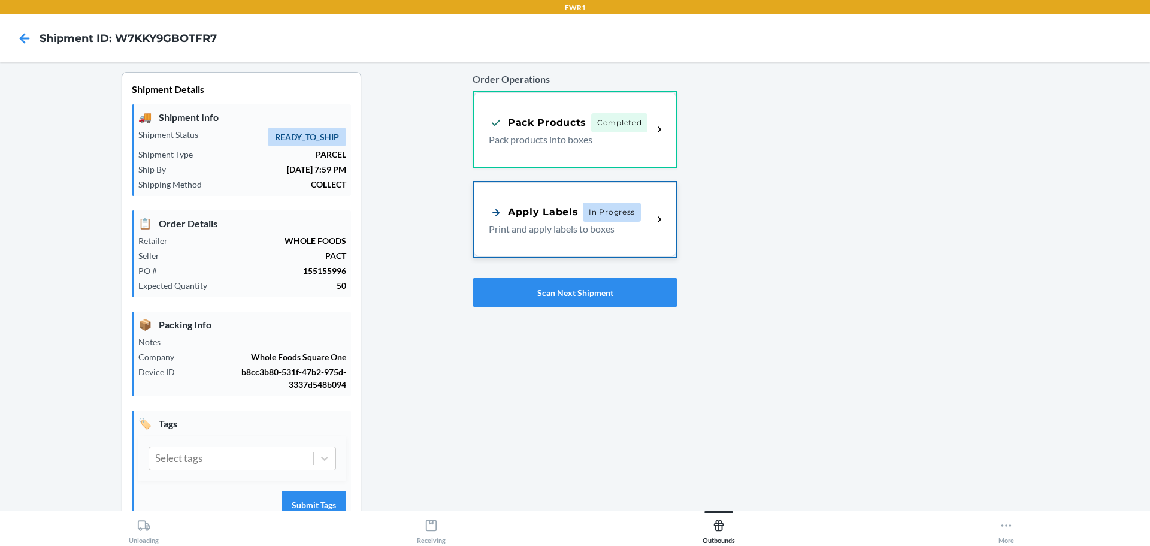
click at [522, 203] on div "Apply Labels In Progress" at bounding box center [565, 212] width 152 height 19
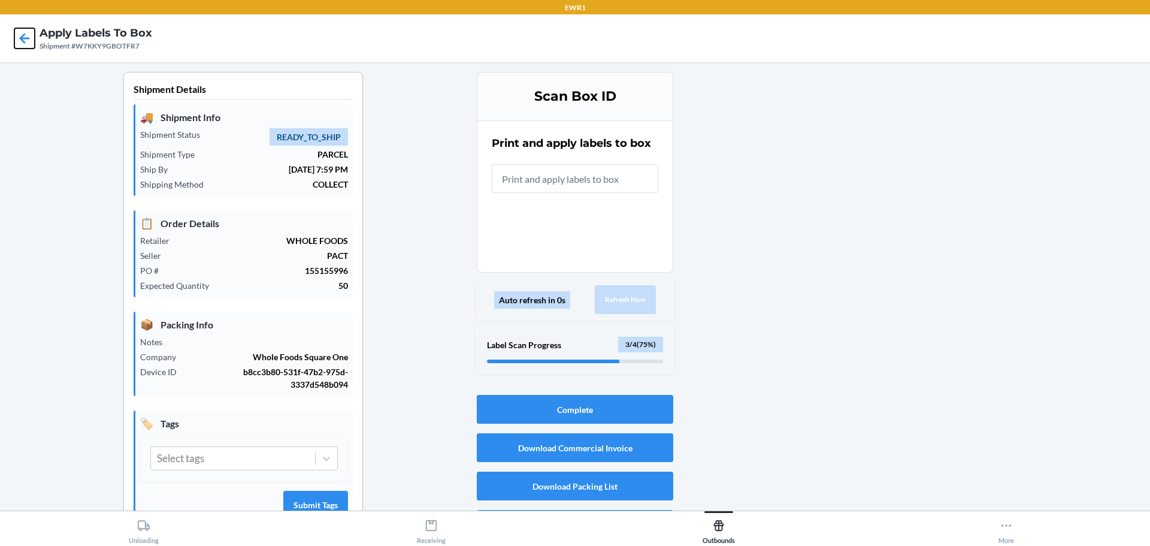
click at [18, 44] on icon at bounding box center [24, 38] width 20 height 20
